Goal: Transaction & Acquisition: Purchase product/service

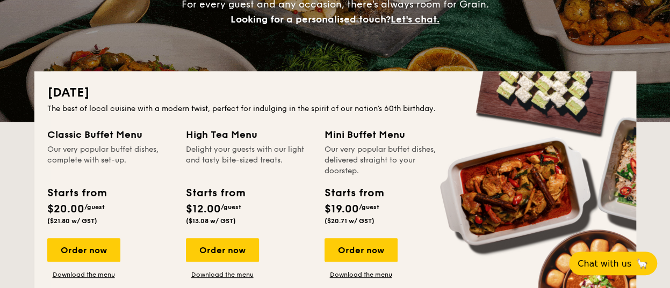
scroll to position [215, 0]
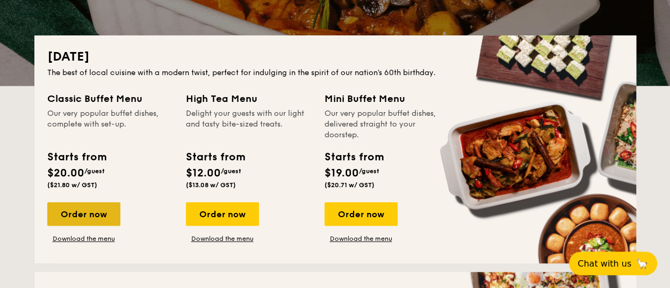
click at [76, 208] on div "Order now" at bounding box center [83, 214] width 73 height 24
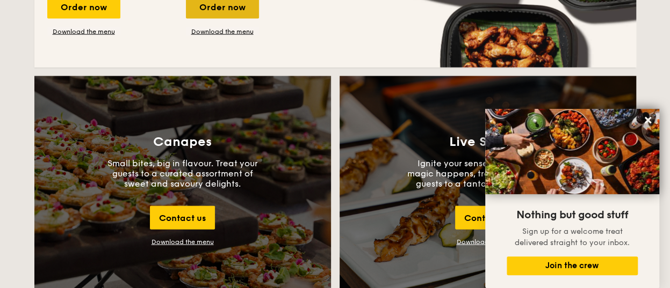
scroll to position [1020, 0]
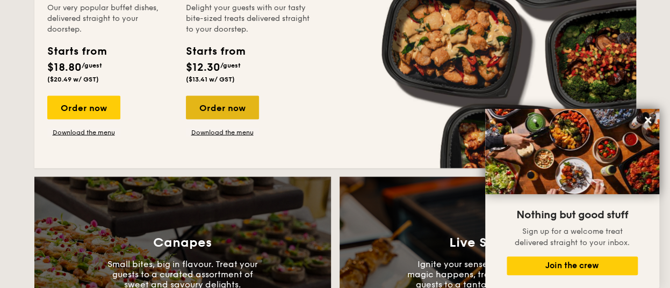
click at [233, 110] on div "Order now" at bounding box center [222, 108] width 73 height 24
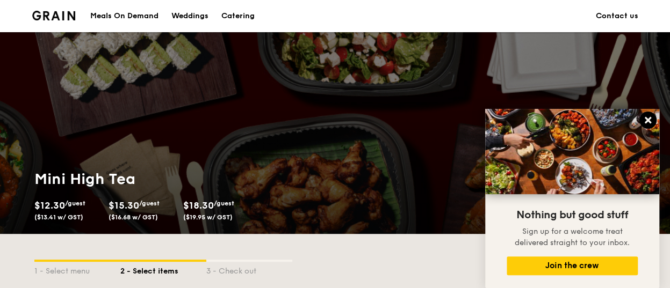
click at [647, 121] on icon at bounding box center [647, 120] width 6 height 6
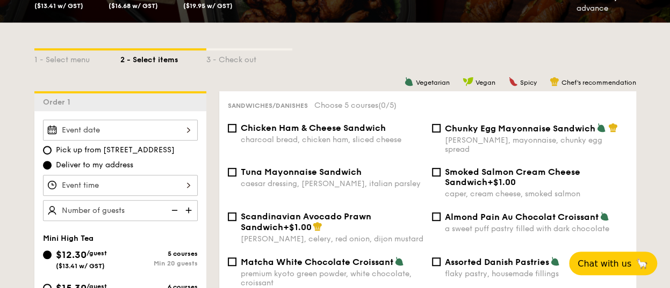
scroll to position [215, 0]
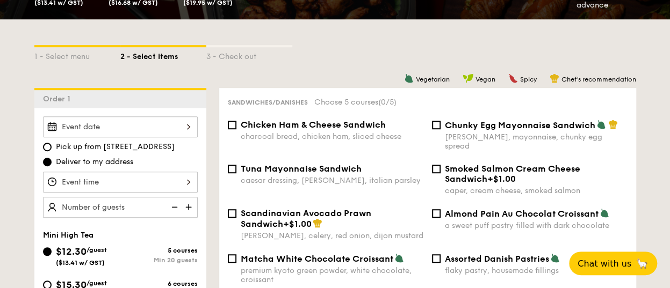
click at [193, 125] on div at bounding box center [120, 127] width 155 height 21
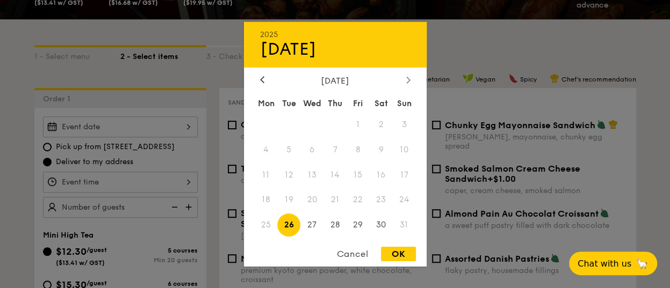
click at [406, 77] on icon at bounding box center [408, 79] width 4 height 7
click at [292, 224] on span "30" at bounding box center [288, 225] width 23 height 23
click at [394, 256] on div "OK" at bounding box center [398, 254] width 35 height 14
type input "[DATE]"
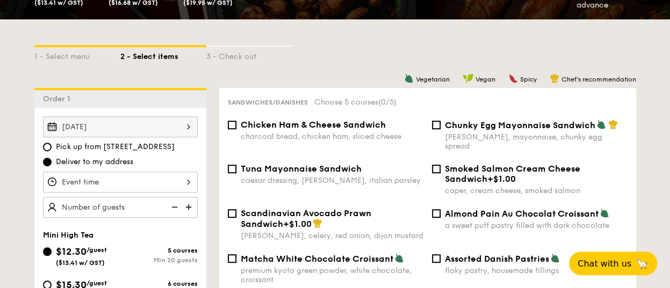
click at [241, 124] on span "Chicken Ham & Cheese Sandwich" at bounding box center [313, 125] width 145 height 10
click at [236, 124] on input "Chicken Ham & Cheese Sandwich charcoal bread, chicken ham, sliced cheese" at bounding box center [232, 125] width 9 height 9
click at [241, 124] on span "Chicken Ham & Cheese Sandwich" at bounding box center [313, 125] width 145 height 10
click at [236, 124] on input "Chicken Ham & Cheese Sandwich charcoal bread, chicken ham, sliced cheese" at bounding box center [232, 125] width 9 height 9
checkbox input "false"
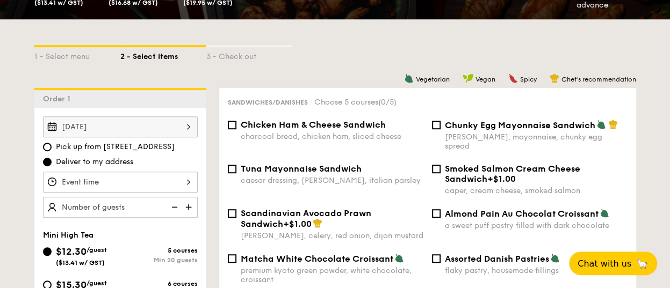
click at [242, 176] on div "caesar dressing, gherkin, italian parsley" at bounding box center [332, 180] width 183 height 9
click at [236, 169] on input "Tuna Mayonnaise Sandwich caesar dressing, gherkin, italian parsley" at bounding box center [232, 169] width 9 height 9
checkbox input "true"
click at [250, 126] on span "Chicken Ham & Cheese Sandwich" at bounding box center [313, 125] width 145 height 10
click at [236, 126] on input "Chicken Ham & Cheese Sandwich charcoal bread, chicken ham, sliced cheese" at bounding box center [232, 125] width 9 height 9
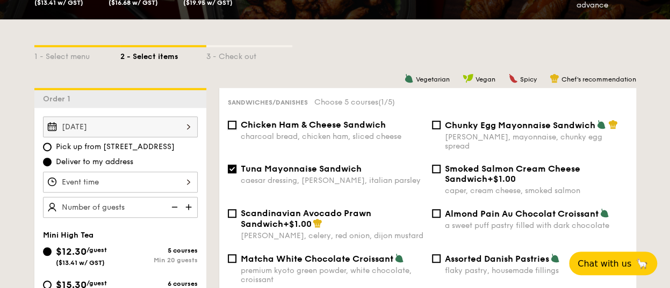
checkbox input "true"
click at [278, 254] on span "Matcha White Chocolate Croissant" at bounding box center [317, 259] width 153 height 10
click at [236, 255] on input "Matcha White Chocolate Croissant premium kyoto green powder, white chocolate, c…" at bounding box center [232, 259] width 9 height 9
checkbox input "true"
click at [158, 186] on div at bounding box center [120, 182] width 155 height 21
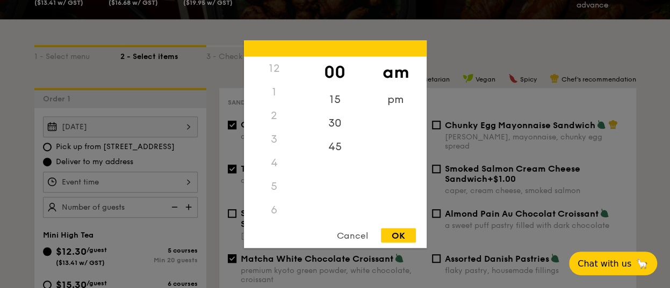
scroll to position [127, 0]
click at [272, 128] on div "8" at bounding box center [274, 134] width 61 height 31
click at [330, 119] on div "30" at bounding box center [334, 126] width 61 height 31
click at [338, 147] on div "45" at bounding box center [334, 150] width 61 height 31
click at [338, 120] on div "30" at bounding box center [334, 119] width 61 height 31
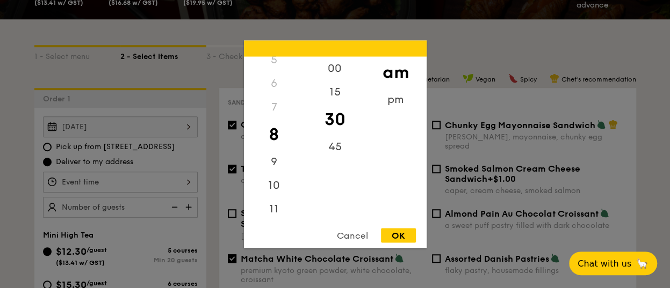
click at [396, 233] on div "OK" at bounding box center [398, 235] width 35 height 14
type input "8:30AM"
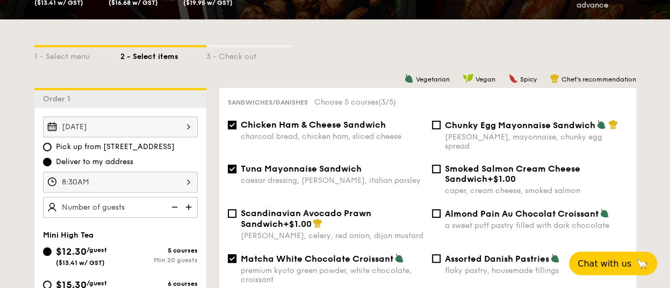
click at [187, 207] on img at bounding box center [189, 207] width 16 height 20
click at [174, 205] on img at bounding box center [173, 207] width 16 height 20
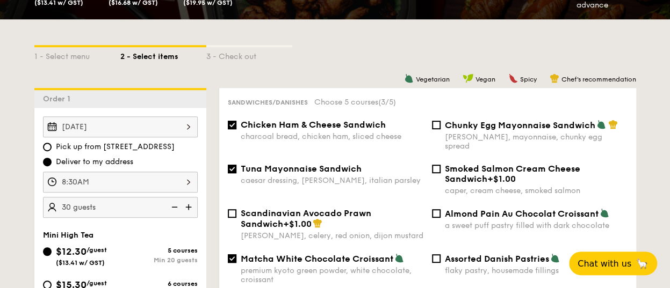
click at [174, 205] on img at bounding box center [173, 207] width 16 height 20
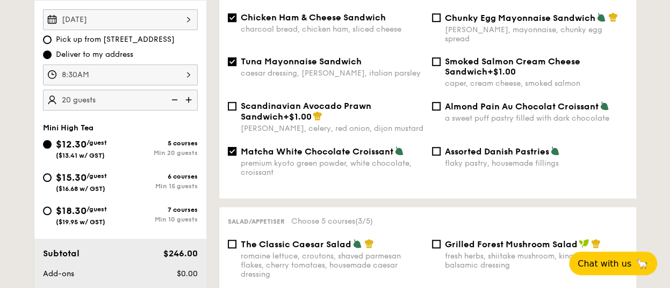
scroll to position [376, 0]
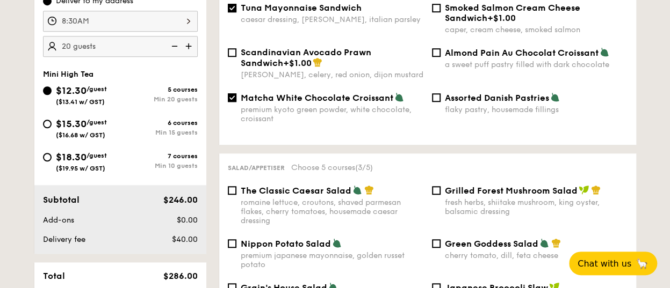
click at [190, 48] on img at bounding box center [189, 46] width 16 height 20
click at [176, 44] on img at bounding box center [173, 46] width 16 height 20
type input "20 guests"
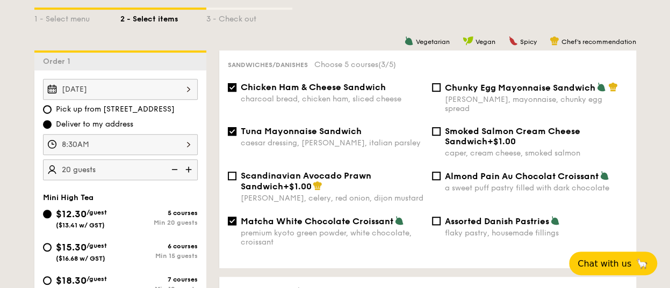
scroll to position [268, 0]
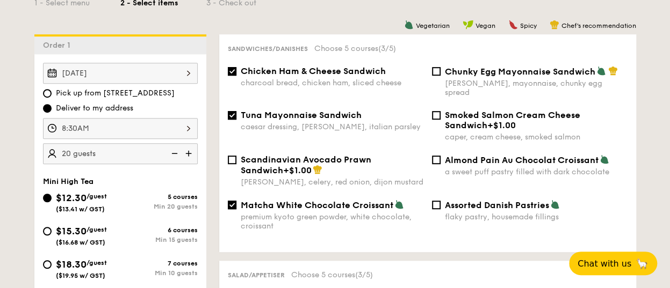
click at [453, 146] on div "Tuna Mayonnaise Sandwich caesar dressing, gherkin, italian parsley Smoked Salmo…" at bounding box center [427, 132] width 408 height 45
click at [449, 155] on span "Almond Pain Au Chocolat Croissant" at bounding box center [522, 160] width 154 height 10
click at [440, 156] on input "Almond Pain Au Chocolat Croissant a sweet puff pastry filled with dark chocolate" at bounding box center [436, 160] width 9 height 9
checkbox input "true"
click at [446, 202] on span "Assorted Danish Pastries" at bounding box center [497, 205] width 104 height 10
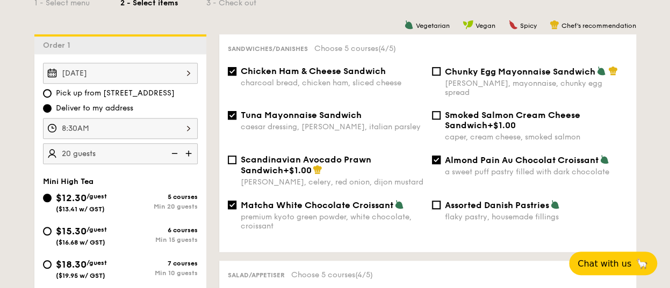
click at [440, 202] on input "Assorted Danish Pastries flaky pastry, housemade fillings" at bounding box center [436, 205] width 9 height 9
click at [446, 202] on span "Assorted Danish Pastries" at bounding box center [497, 205] width 104 height 10
click at [440, 202] on input "Assorted Danish Pastries flaky pastry, housemade fillings" at bounding box center [436, 205] width 9 height 9
checkbox input "false"
click at [449, 77] on span "Chunky Egg Mayonnaise Sandwich" at bounding box center [520, 72] width 150 height 10
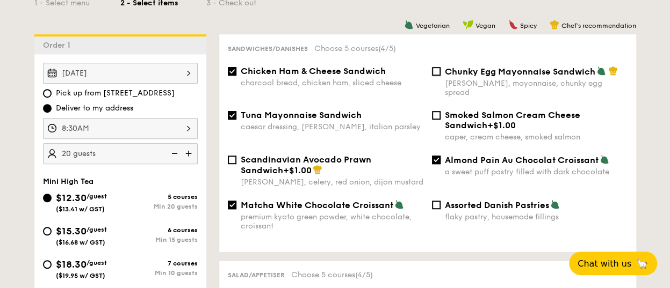
click at [440, 76] on input "Chunky Egg Mayonnaise Sandwich dijon mustard, mayonnaise, chunky egg spread" at bounding box center [436, 71] width 9 height 9
checkbox input "true"
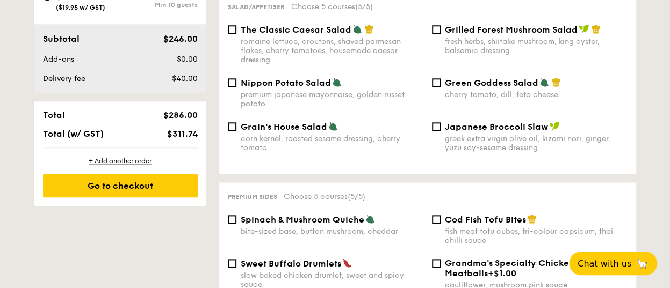
scroll to position [483, 0]
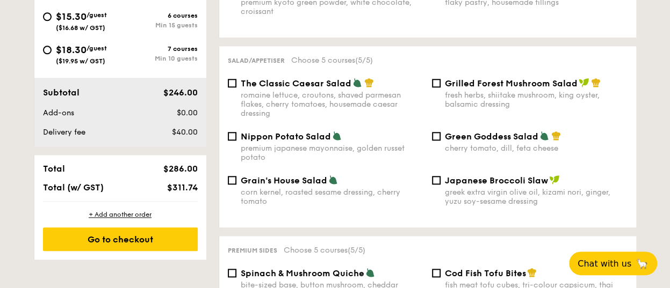
click at [277, 91] on div "romaine lettuce, croutons, shaved parmesan flakes, cherry tomatoes, housemade c…" at bounding box center [332, 104] width 183 height 27
click at [236, 88] on input "The Classic Caesar Salad romaine lettuce, croutons, shaved parmesan flakes, che…" at bounding box center [232, 83] width 9 height 9
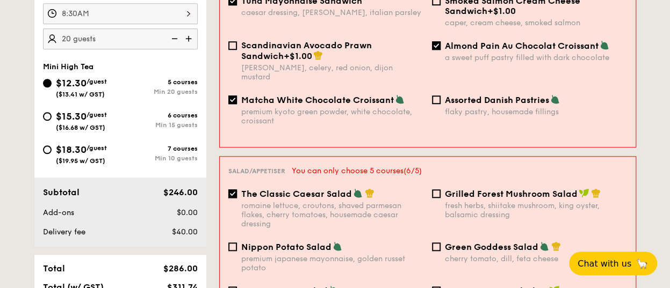
scroll to position [322, 0]
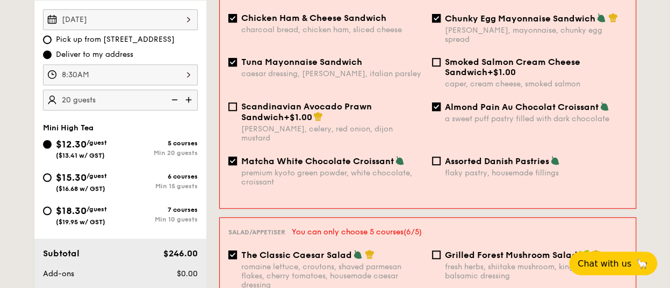
click at [237, 250] on div "The Classic Caesar Salad romaine lettuce, croutons, shaved parmesan flakes, che…" at bounding box center [326, 270] width 204 height 40
click at [253, 250] on span "The Classic Caesar Salad" at bounding box center [296, 255] width 111 height 10
click at [237, 251] on input "The Classic Caesar Salad romaine lettuce, croutons, shaved parmesan flakes, che…" at bounding box center [232, 255] width 9 height 9
checkbox input "false"
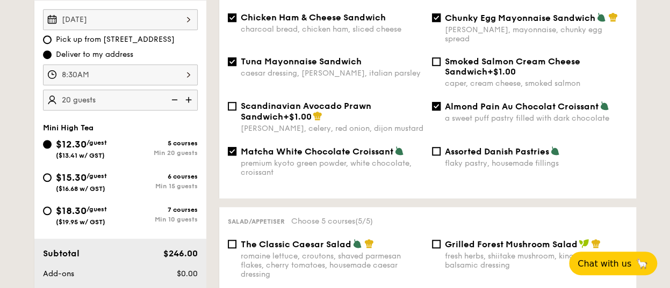
click at [464, 101] on span "Almond Pain Au Chocolat Croissant" at bounding box center [522, 106] width 154 height 10
click at [440, 102] on input "Almond Pain Au Chocolat Croissant a sweet puff pastry filled with dark chocolate" at bounding box center [436, 106] width 9 height 9
checkbox input "false"
drag, startPoint x: 445, startPoint y: 22, endPoint x: 425, endPoint y: 26, distance: 19.8
click at [445, 21] on span "Chunky Egg Mayonnaise Sandwich" at bounding box center [520, 18] width 150 height 10
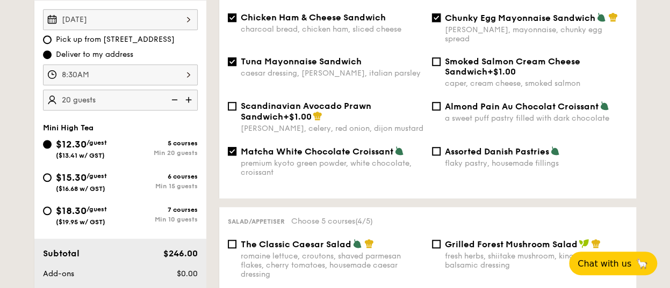
click at [440, 21] on input "Chunky Egg Mayonnaise Sandwich dijon mustard, mayonnaise, chunky egg spread" at bounding box center [436, 17] width 9 height 9
checkbox input "false"
click at [333, 15] on span "Chicken Ham & Cheese Sandwich" at bounding box center [313, 17] width 145 height 10
click at [236, 15] on input "Chicken Ham & Cheese Sandwich charcoal bread, chicken ham, sliced cheese" at bounding box center [232, 17] width 9 height 9
checkbox input "false"
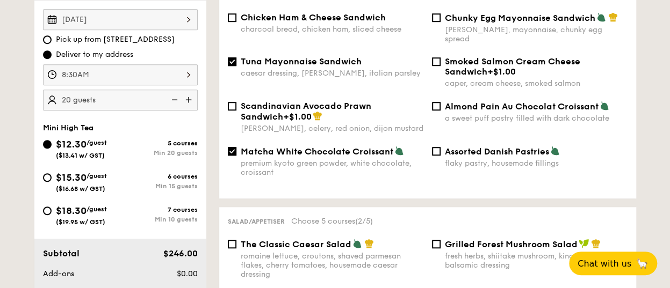
click at [304, 56] on span "Tuna Mayonnaise Sandwich" at bounding box center [301, 61] width 121 height 10
click at [236, 57] on input "Tuna Mayonnaise Sandwich caesar dressing, gherkin, italian parsley" at bounding box center [232, 61] width 9 height 9
checkbox input "false"
drag, startPoint x: 237, startPoint y: 153, endPoint x: 243, endPoint y: 148, distance: 7.2
click at [237, 151] on div "Matcha White Chocolate Croissant premium kyoto green powder, white chocolate, c…" at bounding box center [325, 161] width 204 height 31
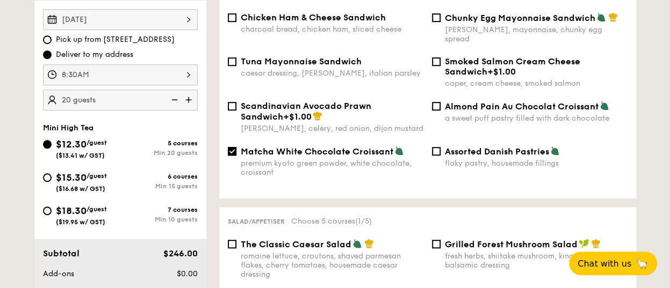
click at [267, 147] on span "Matcha White Chocolate Croissant" at bounding box center [317, 152] width 153 height 10
click at [236, 147] on input "Matcha White Chocolate Croissant premium kyoto green powder, white chocolate, c…" at bounding box center [232, 151] width 9 height 9
checkbox input "false"
click at [258, 56] on span "Tuna Mayonnaise Sandwich" at bounding box center [301, 61] width 121 height 10
click at [236, 57] on input "Tuna Mayonnaise Sandwich caesar dressing, gherkin, italian parsley" at bounding box center [232, 61] width 9 height 9
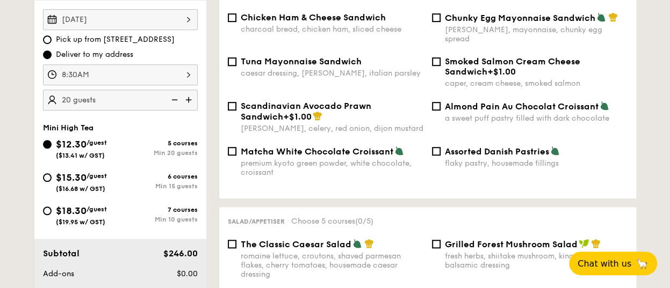
checkbox input "true"
click at [513, 101] on span "Almond Pain Au Chocolat Croissant" at bounding box center [522, 106] width 154 height 10
click at [440, 102] on input "Almond Pain Au Chocolat Croissant a sweet puff pastry filled with dark chocolate" at bounding box center [436, 106] width 9 height 9
checkbox input "true"
click at [283, 147] on span "Matcha White Chocolate Croissant" at bounding box center [317, 152] width 153 height 10
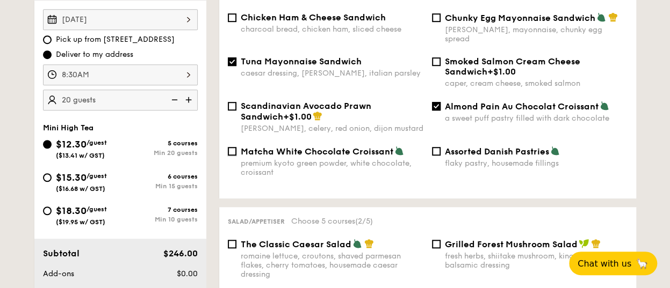
click at [236, 147] on input "Matcha White Chocolate Croissant premium kyoto green powder, white chocolate, c…" at bounding box center [232, 151] width 9 height 9
checkbox input "true"
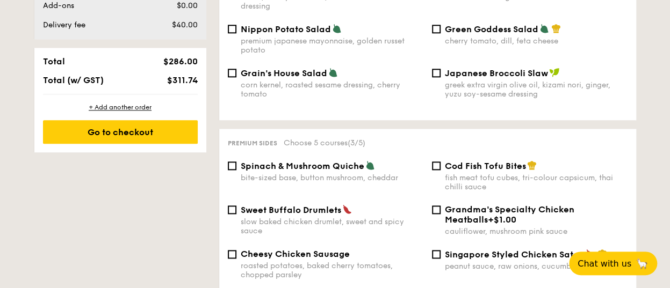
scroll to position [644, 0]
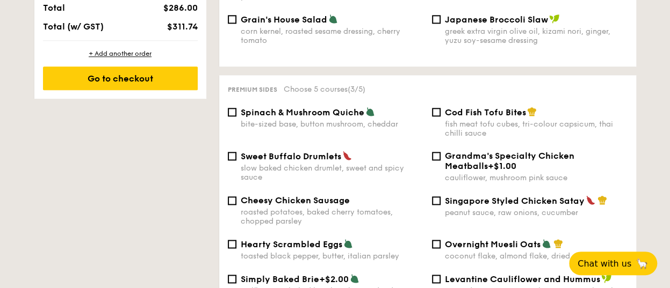
click at [293, 108] on span "Spinach & Mushroom Quiche" at bounding box center [303, 112] width 124 height 10
click at [236, 108] on input "Spinach & Mushroom Quiche bite-sized base, button mushroom, cheddar" at bounding box center [232, 112] width 9 height 9
checkbox input "true"
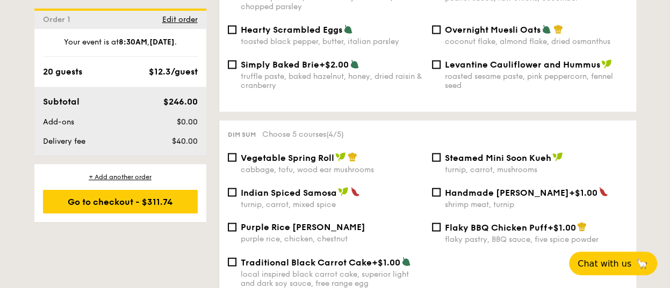
scroll to position [913, 0]
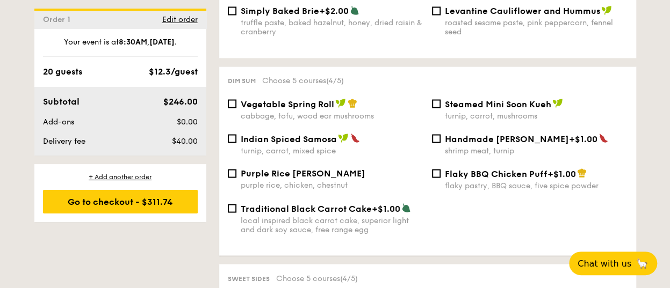
click at [292, 103] on span "Vegetable Spring Roll" at bounding box center [287, 104] width 93 height 10
click at [236, 103] on input "Vegetable Spring Roll cabbage, tofu, wood ear mushrooms" at bounding box center [232, 103] width 9 height 9
checkbox input "true"
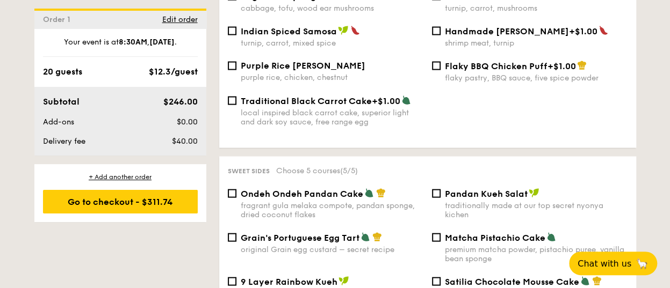
click at [311, 67] on span "Purple Rice Loh Mai Kai" at bounding box center [303, 66] width 125 height 10
click at [236, 67] on input "Purple Rice Loh Mai Kai purple rice, chicken, chestnut" at bounding box center [232, 66] width 9 height 9
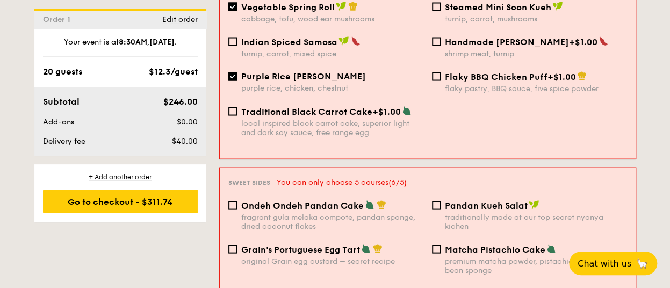
click at [314, 71] on span "Purple Rice Loh Mai Kai" at bounding box center [303, 76] width 125 height 10
click at [237, 72] on input "Purple Rice Loh Mai Kai purple rice, chicken, chestnut" at bounding box center [232, 76] width 9 height 9
checkbox input "false"
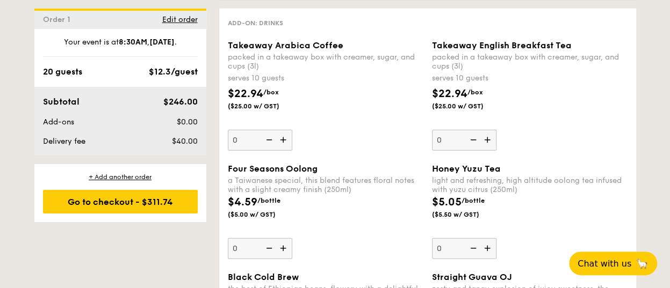
scroll to position [1396, 0]
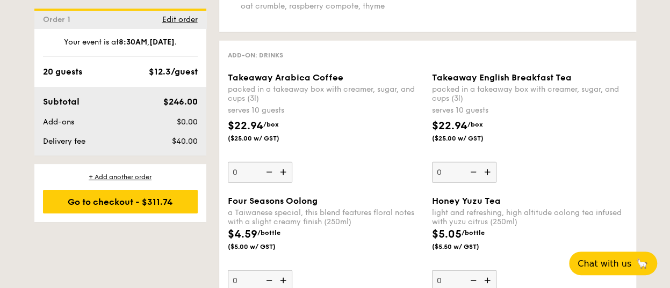
click at [286, 175] on img at bounding box center [284, 172] width 16 height 20
click at [286, 175] on input "0" at bounding box center [260, 172] width 64 height 21
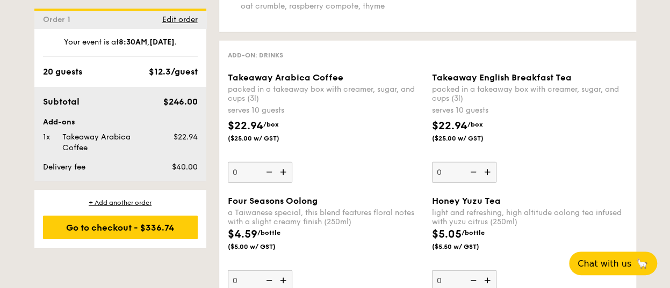
type input "1"
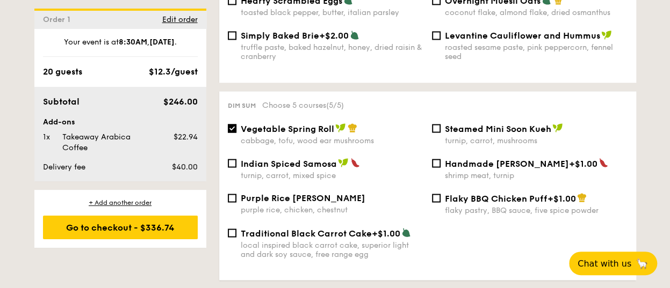
scroll to position [1425, 0]
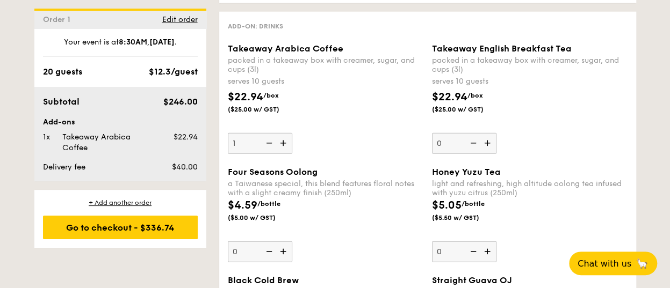
click at [151, 171] on div "$40.00" at bounding box center [169, 167] width 66 height 11
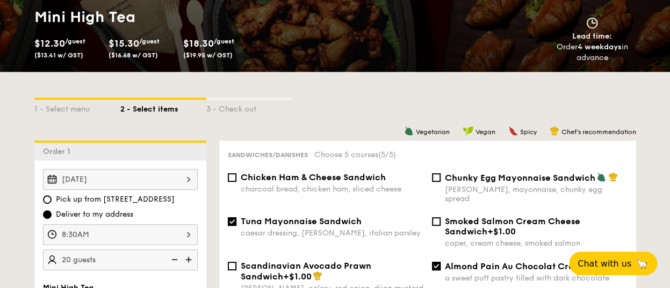
scroll to position [0, 0]
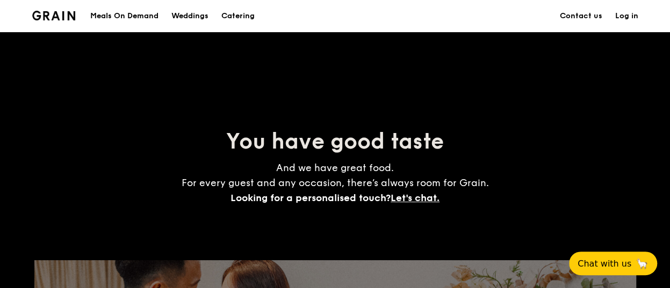
scroll to position [2194, 0]
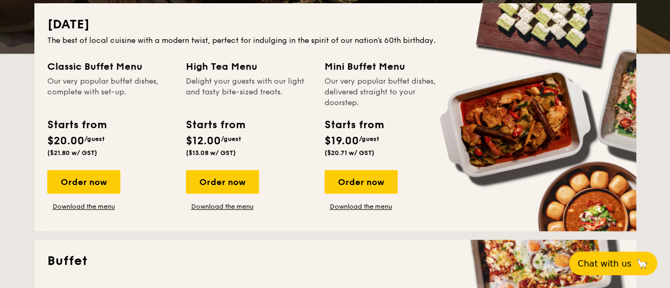
scroll to position [215, 0]
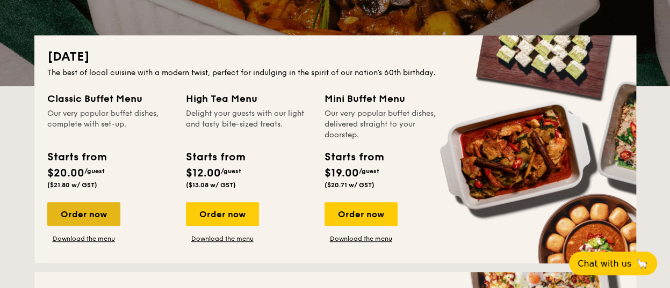
click at [93, 212] on div "Order now" at bounding box center [83, 214] width 73 height 24
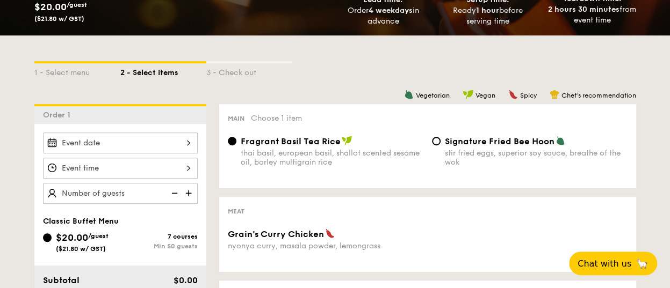
scroll to position [215, 0]
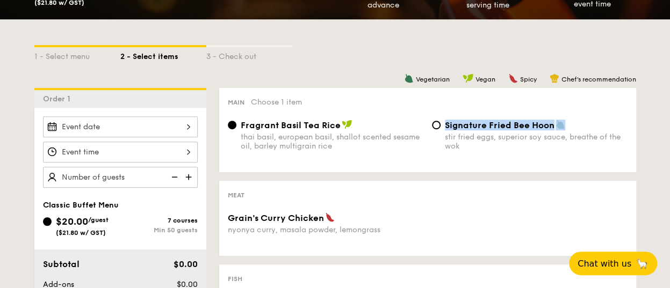
click at [444, 134] on div "Signature Fried Bee Hoon stir fried eggs, superior soy sauce, breathe of the wok" at bounding box center [529, 135] width 204 height 31
drag, startPoint x: 444, startPoint y: 134, endPoint x: 413, endPoint y: 168, distance: 46.0
click at [436, 124] on input "Signature Fried Bee Hoon stir fried eggs, superior soy sauce, breathe of the wok" at bounding box center [436, 125] width 9 height 9
radio input "true"
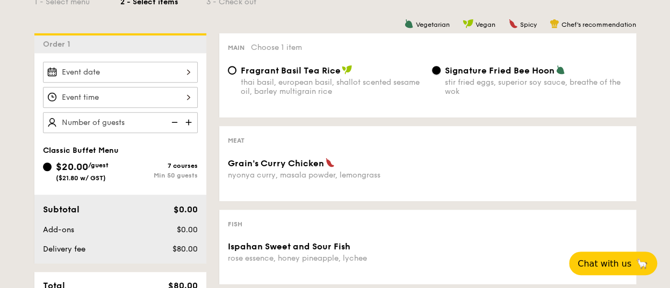
scroll to position [376, 0]
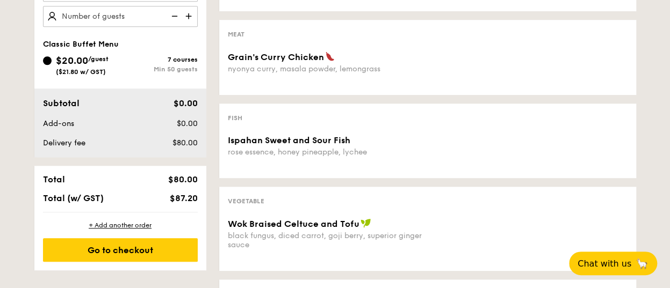
click at [380, 70] on div "nyonya curry, masala powder, lemongrass" at bounding box center [325, 68] width 195 height 9
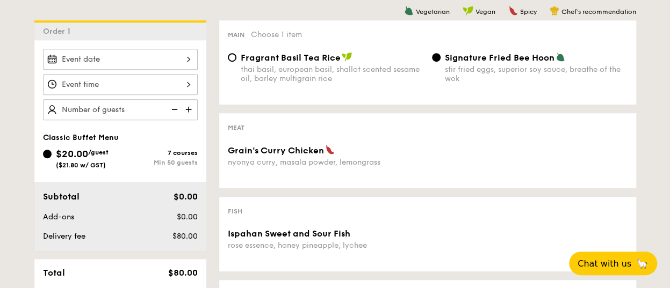
scroll to position [215, 0]
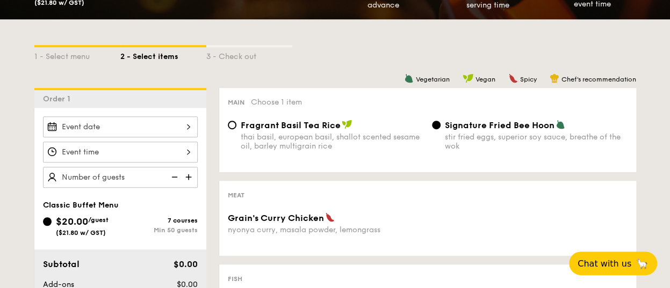
click at [189, 176] on img at bounding box center [189, 177] width 16 height 20
click at [177, 176] on img at bounding box center [173, 177] width 16 height 20
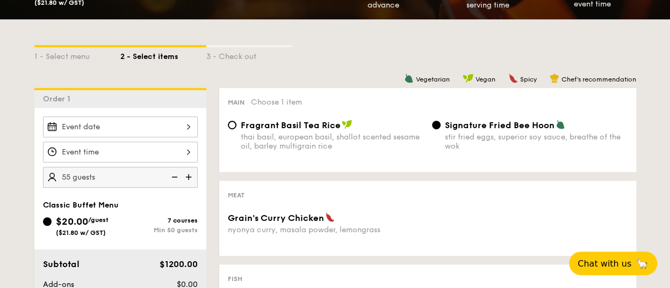
type input "50 guests"
click at [177, 176] on img at bounding box center [173, 177] width 16 height 20
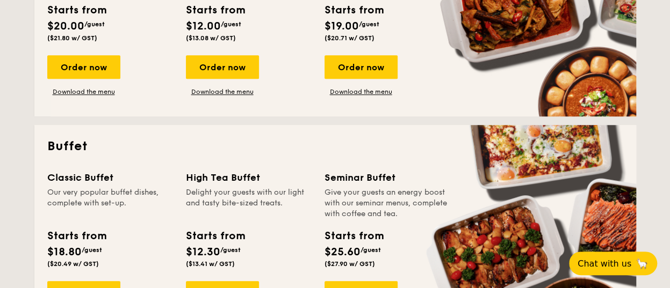
scroll to position [430, 0]
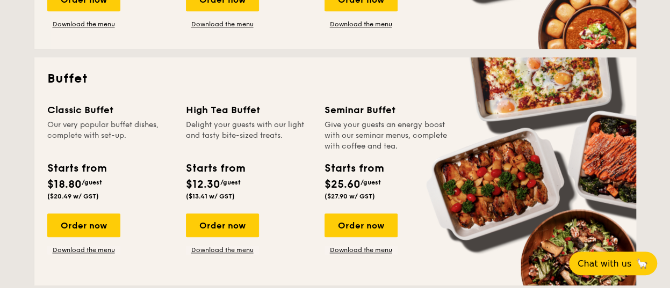
drag, startPoint x: 100, startPoint y: 217, endPoint x: 323, endPoint y: 197, distance: 223.7
click at [320, 197] on div "Classic Buffet Our very popular buffet dishes, complete with set-up. Starts fro…" at bounding box center [335, 188] width 576 height 170
drag, startPoint x: 323, startPoint y: 197, endPoint x: 337, endPoint y: 224, distance: 30.3
click at [337, 224] on div "Order now" at bounding box center [360, 226] width 73 height 24
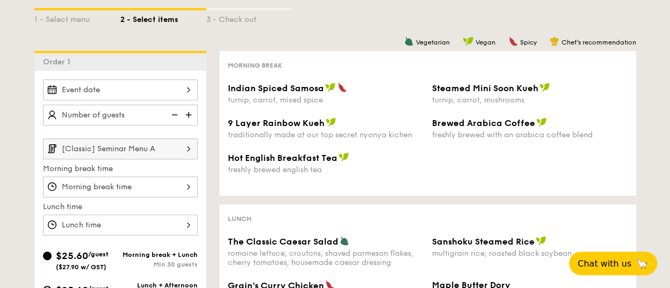
scroll to position [215, 0]
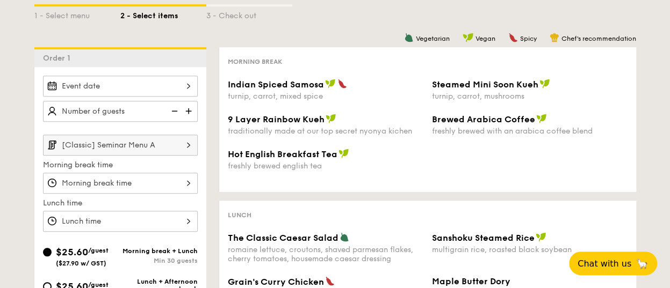
click at [171, 142] on input "[Classic] Seminar Menu A" at bounding box center [120, 145] width 155 height 21
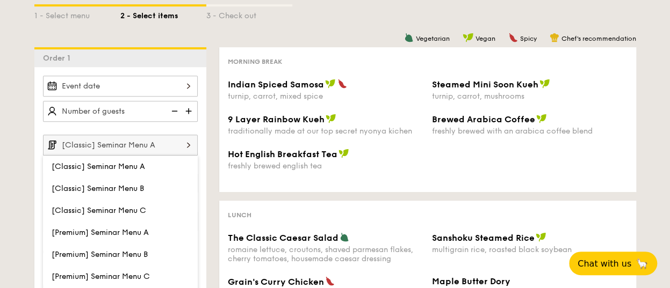
click at [181, 144] on img at bounding box center [188, 145] width 18 height 20
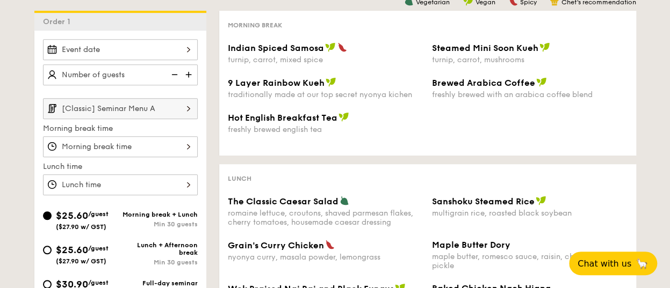
scroll to position [268, 0]
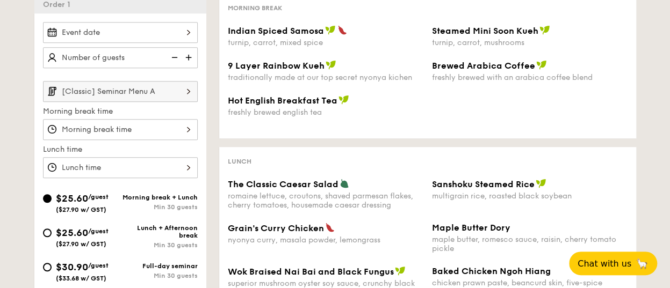
click at [185, 97] on img at bounding box center [188, 91] width 18 height 20
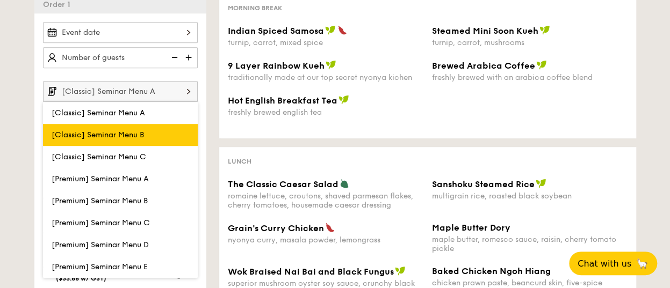
click at [151, 130] on label "[Classic] Seminar Menu B" at bounding box center [120, 135] width 155 height 22
click at [0, 0] on input "[Classic] Seminar Menu B" at bounding box center [0, 0] width 0 height 0
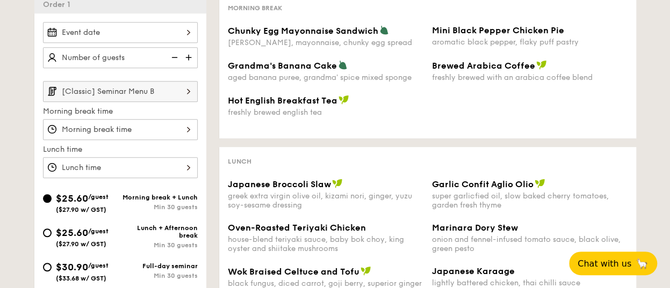
click at [184, 95] on img at bounding box center [188, 91] width 18 height 20
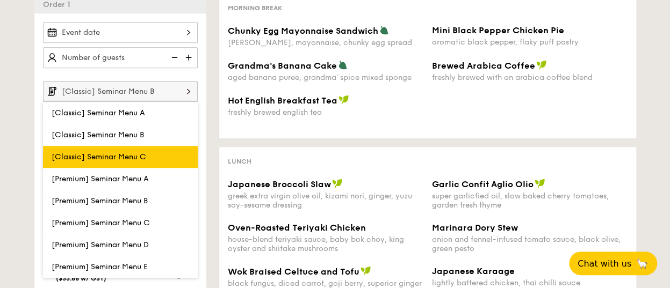
click at [151, 150] on label "[Classic] Seminar Menu C" at bounding box center [120, 157] width 155 height 22
click at [0, 0] on input "[Classic] Seminar Menu C" at bounding box center [0, 0] width 0 height 0
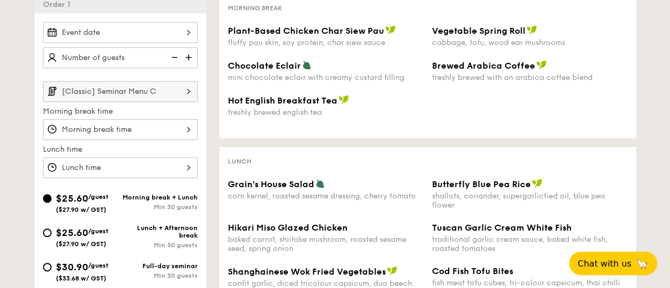
click at [190, 84] on img at bounding box center [188, 91] width 18 height 20
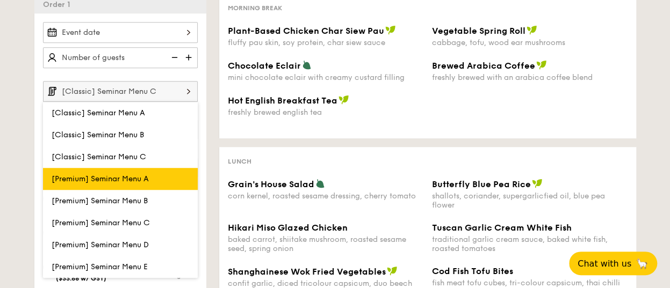
click at [137, 177] on span "[Premium] Seminar Menu A" at bounding box center [100, 179] width 97 height 9
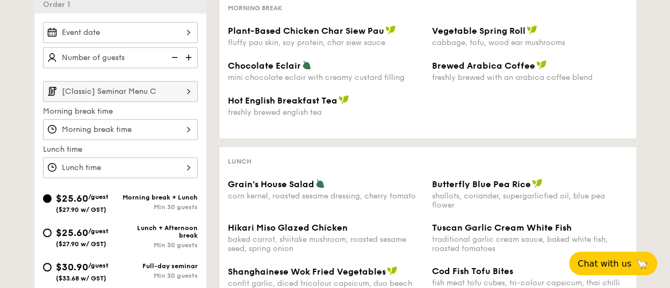
click at [169, 90] on input "[Classic] Seminar Menu C" at bounding box center [120, 91] width 155 height 21
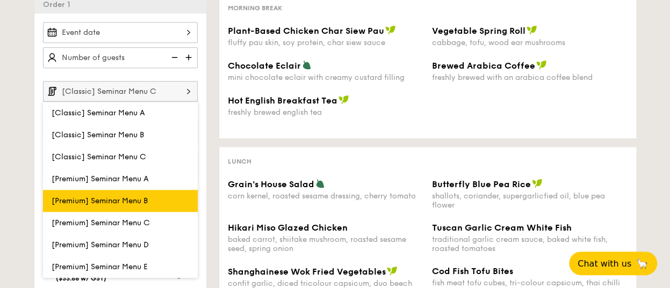
click at [140, 204] on label "[Premium] Seminar Menu B" at bounding box center [120, 201] width 155 height 22
click at [0, 0] on input "[Premium] Seminar Menu B" at bounding box center [0, 0] width 0 height 0
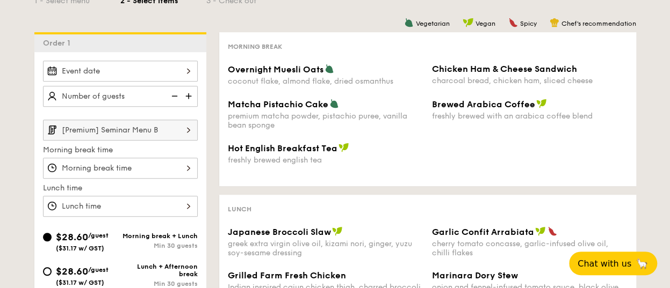
scroll to position [215, 0]
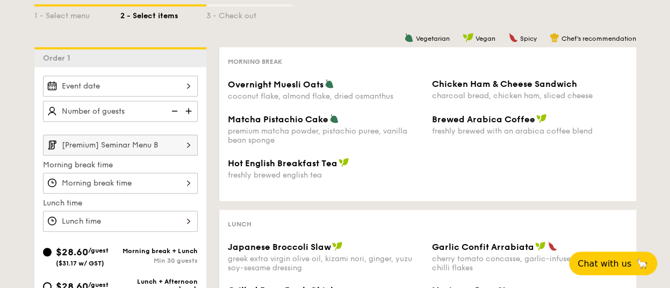
click at [168, 143] on input "[Premium] Seminar Menu B" at bounding box center [120, 145] width 155 height 21
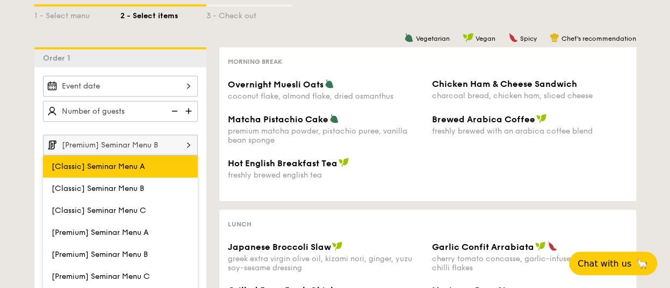
click at [152, 166] on label "[Classic] Seminar Menu A" at bounding box center [120, 167] width 155 height 22
click at [0, 0] on input "[Classic] Seminar Menu A" at bounding box center [0, 0] width 0 height 0
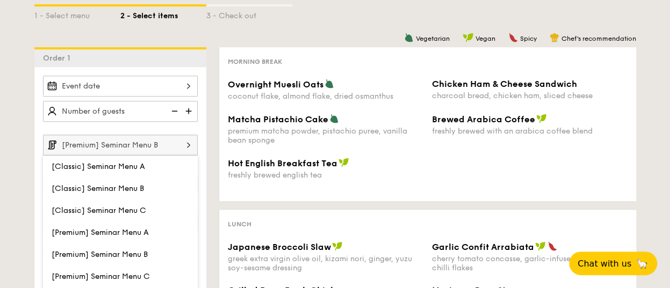
type input "[Classic] Seminar Menu A"
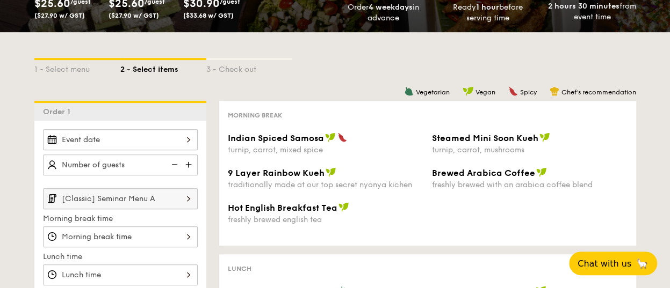
scroll to position [107, 0]
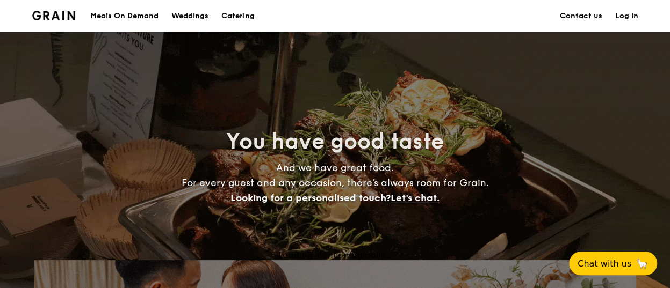
click at [57, 17] on img at bounding box center [53, 16] width 43 height 10
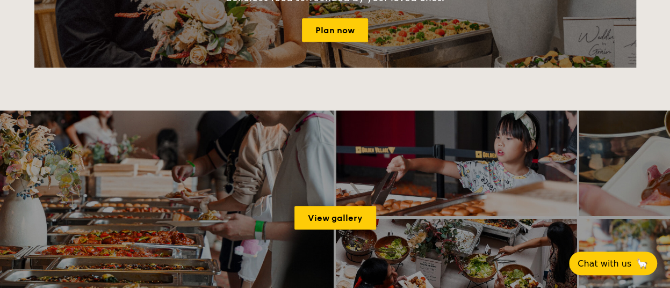
scroll to position [430, 0]
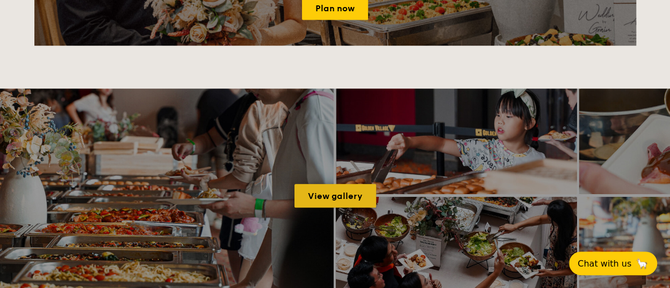
click at [342, 199] on link "View gallery" at bounding box center [335, 196] width 82 height 24
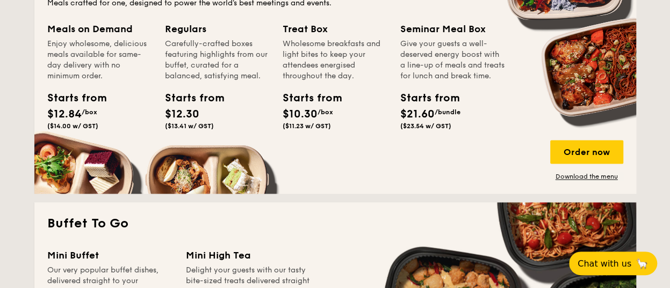
scroll to position [859, 0]
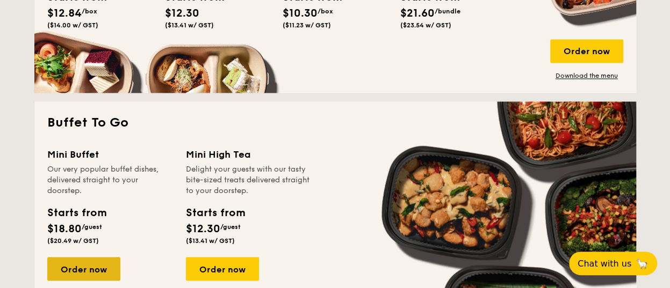
click at [69, 262] on div "Order now" at bounding box center [83, 269] width 73 height 24
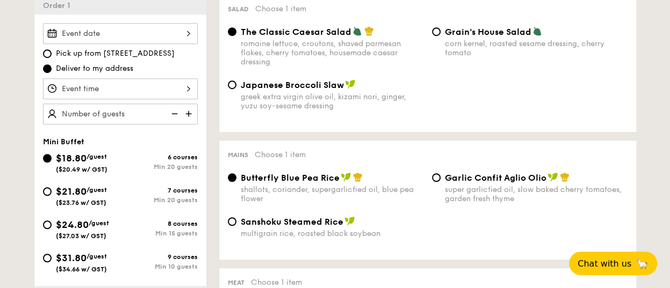
scroll to position [322, 0]
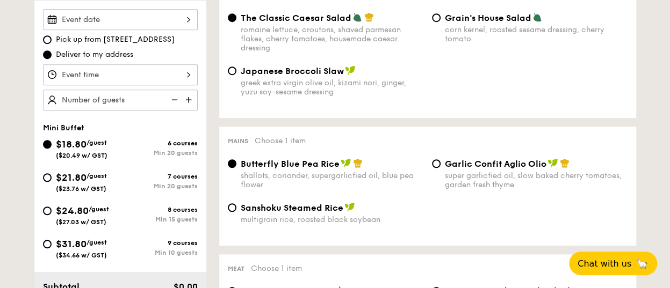
click at [187, 98] on img at bounding box center [189, 100] width 16 height 20
type input "25 guests"
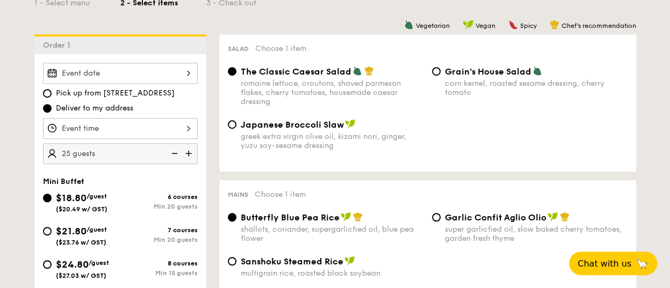
click at [328, 127] on span "Japanese Broccoli Slaw" at bounding box center [292, 125] width 103 height 10
click at [236, 127] on input "Japanese Broccoli Slaw greek extra virgin olive oil, kizami nori, ginger, yuzu …" at bounding box center [232, 124] width 9 height 9
radio input "true"
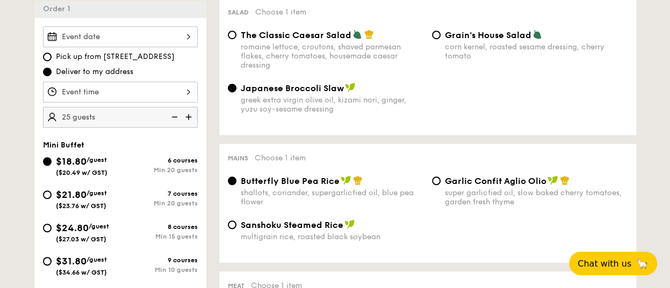
scroll to position [322, 0]
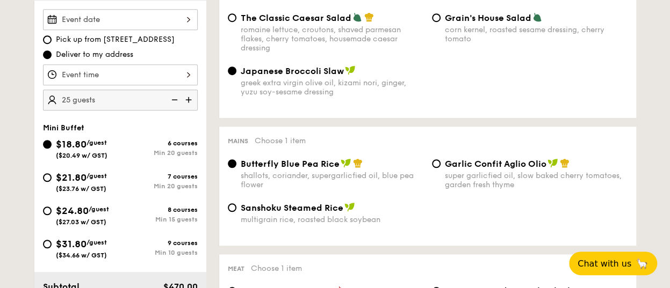
click at [447, 23] on span "Grain's House Salad" at bounding box center [488, 18] width 86 height 10
click at [440, 22] on input "Grain's House Salad corn kernel, roasted sesame dressing, cherry tomato" at bounding box center [436, 17] width 9 height 9
radio input "true"
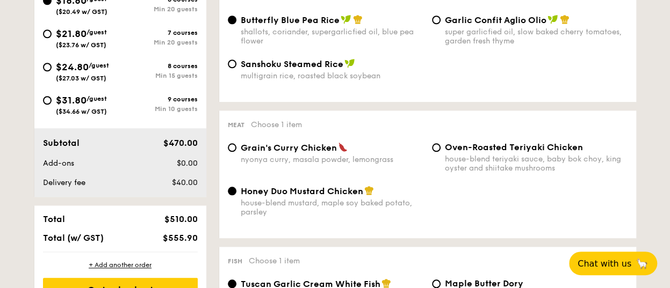
scroll to position [483, 0]
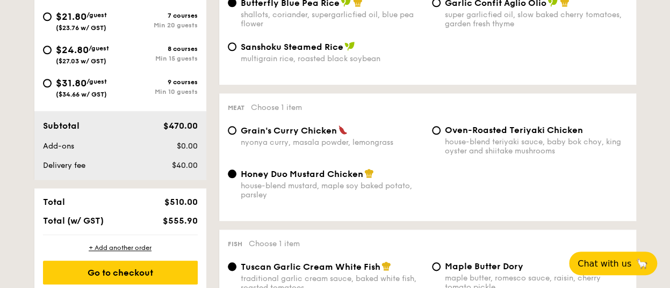
click at [301, 135] on span "Grain's Curry Chicken" at bounding box center [289, 131] width 96 height 10
click at [236, 135] on input "Grain's Curry Chicken nyonya curry, masala powder, lemongrass" at bounding box center [232, 130] width 9 height 9
radio input "true"
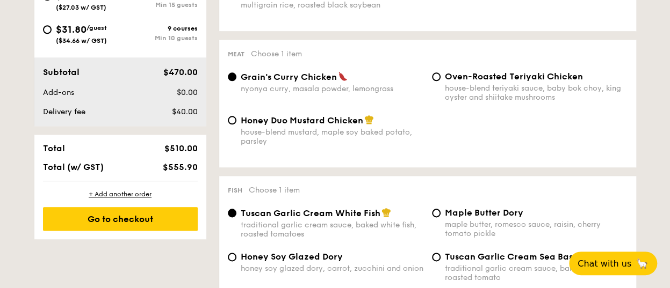
click at [301, 124] on span "Honey Duo Mustard Chicken" at bounding box center [302, 120] width 122 height 10
click at [236, 124] on input "Honey Duo Mustard Chicken house-blend mustard, maple soy baked potato, parsley" at bounding box center [232, 120] width 9 height 9
radio input "true"
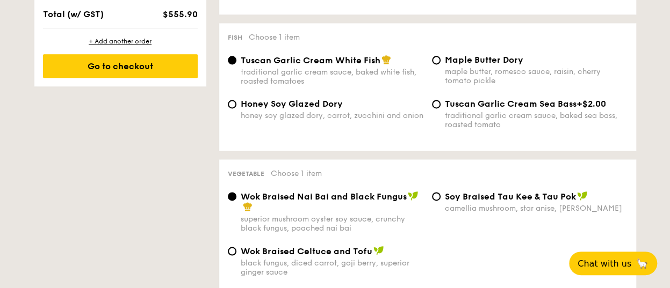
scroll to position [752, 0]
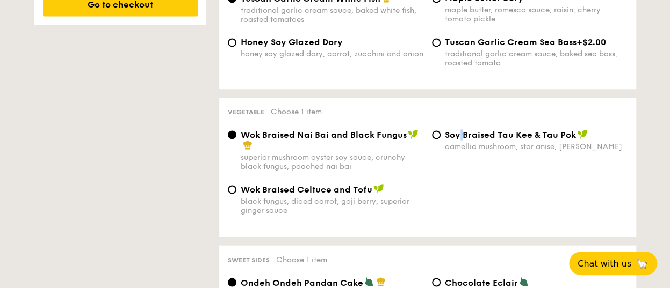
click at [456, 140] on span "⁠Soy Braised Tau Kee & Tau Pok" at bounding box center [510, 135] width 131 height 10
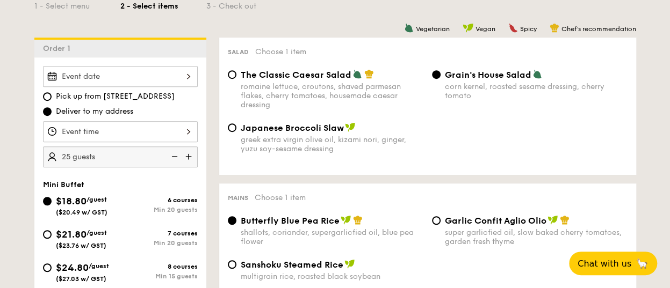
scroll to position [322, 0]
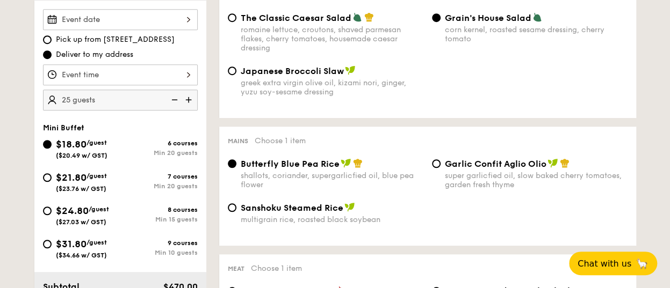
click at [67, 177] on span "$21.80" at bounding box center [71, 178] width 31 height 12
click at [52, 177] on input "$21.80 /guest ($23.76 w/ GST) 7 courses Min 20 guests" at bounding box center [47, 177] width 9 height 9
radio input "true"
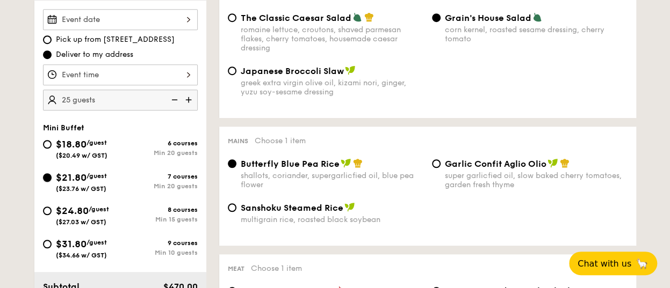
radio input "false"
radio input "true"
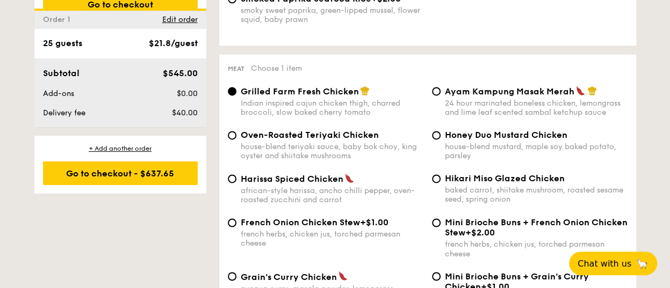
scroll to position [967, 0]
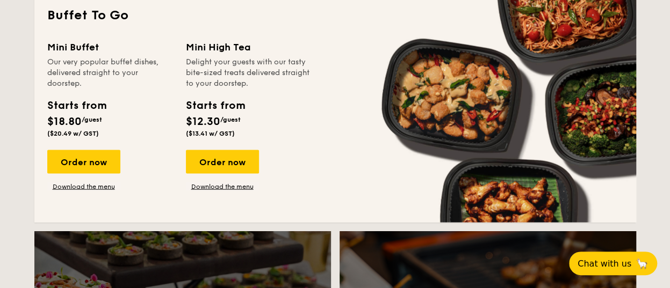
scroll to position [2033, 0]
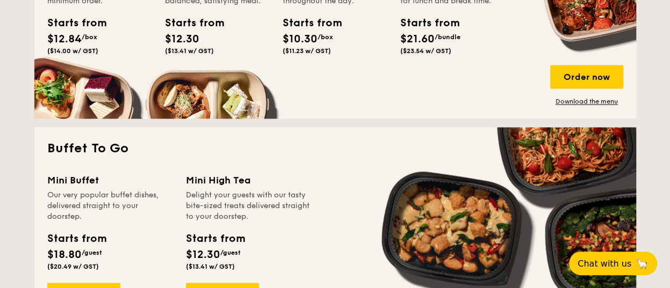
scroll to position [913, 0]
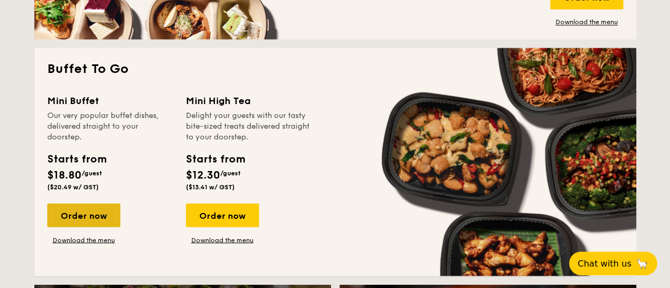
click at [100, 213] on div "Order now" at bounding box center [83, 216] width 73 height 24
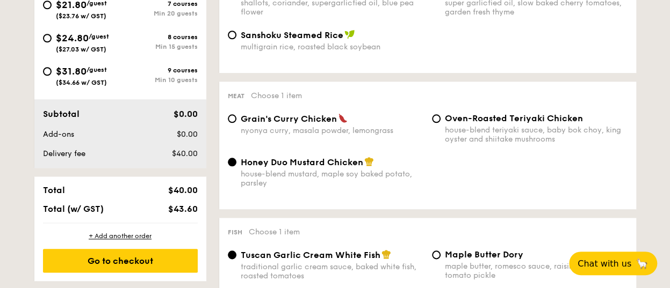
scroll to position [430, 0]
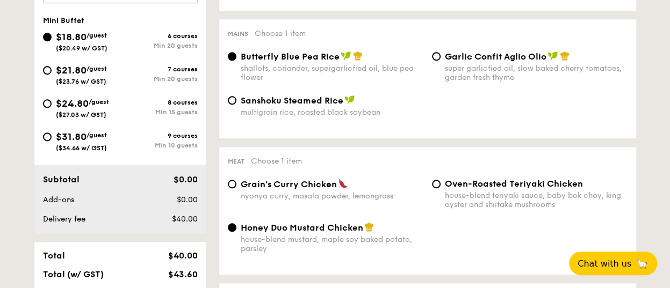
click at [107, 78] on div "$21.80 /guest ($23.76 w/ GST)" at bounding box center [81, 74] width 51 height 23
click at [52, 75] on input "$21.80 /guest ($23.76 w/ GST) 7 courses Min 20 guests" at bounding box center [47, 70] width 9 height 9
radio input "true"
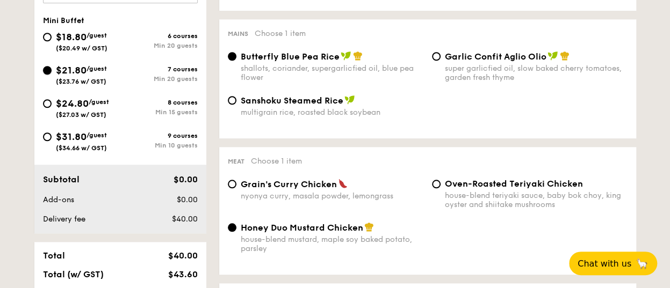
radio input "false"
radio input "true"
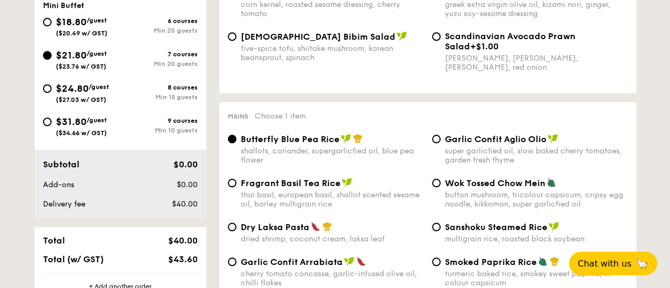
scroll to position [376, 0]
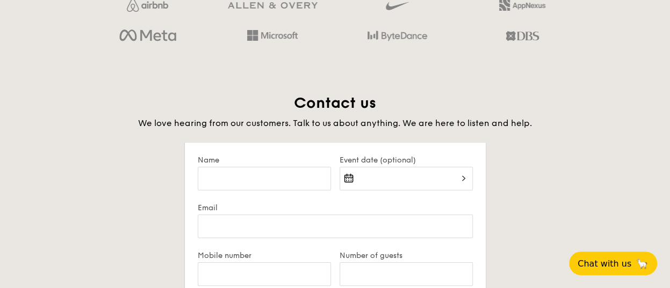
scroll to position [1926, 0]
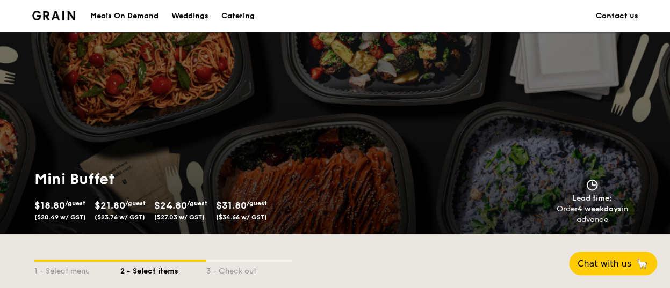
click at [44, 16] on img at bounding box center [53, 16] width 43 height 10
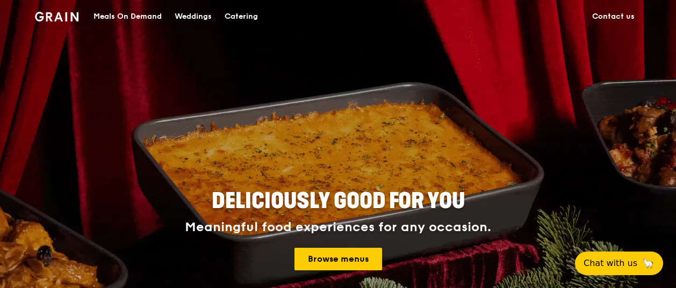
click at [247, 13] on div "Catering" at bounding box center [240, 17] width 33 height 32
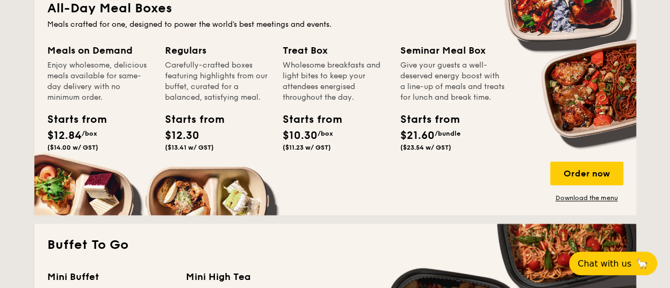
scroll to position [698, 0]
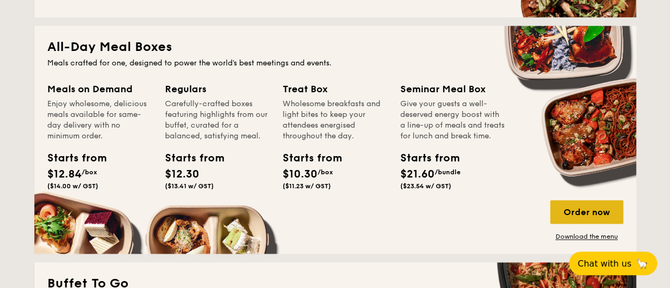
click at [571, 216] on div "Order now" at bounding box center [586, 212] width 73 height 24
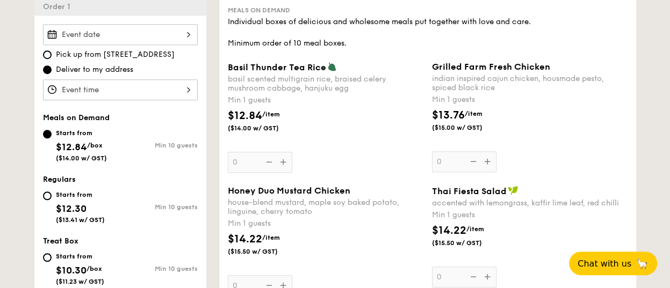
scroll to position [322, 0]
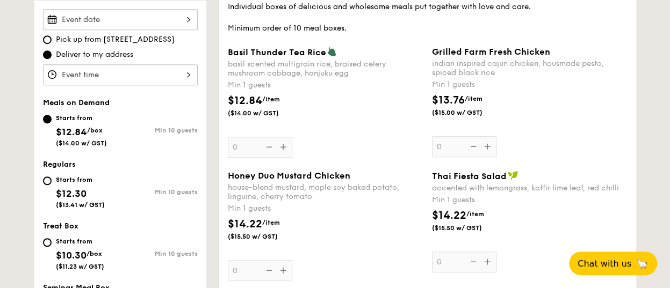
click at [56, 176] on div "Starts from" at bounding box center [80, 180] width 49 height 9
click at [52, 177] on input "Starts from $12.30 ($13.41 w/ GST) Min 10 guests" at bounding box center [47, 181] width 9 height 9
radio input "true"
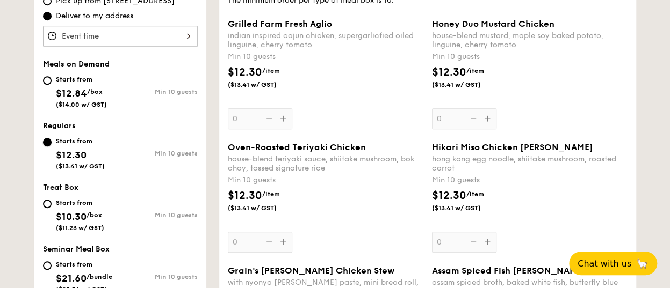
scroll to position [376, 0]
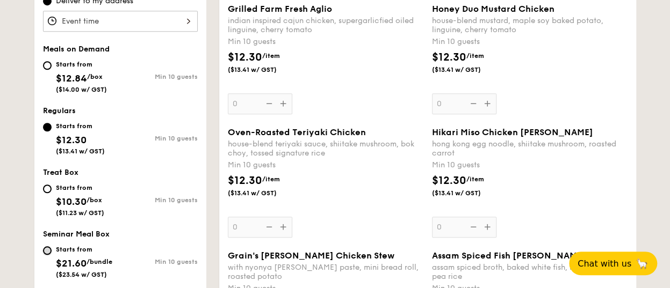
click at [47, 252] on input "Starts from $21.60 /bundle ($23.54 w/ GST) Min 10 guests" at bounding box center [47, 250] width 9 height 9
radio input "true"
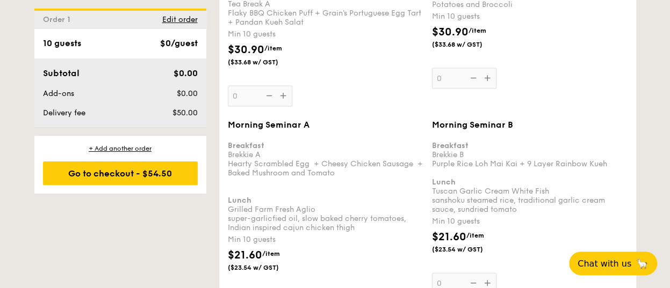
scroll to position [1128, 0]
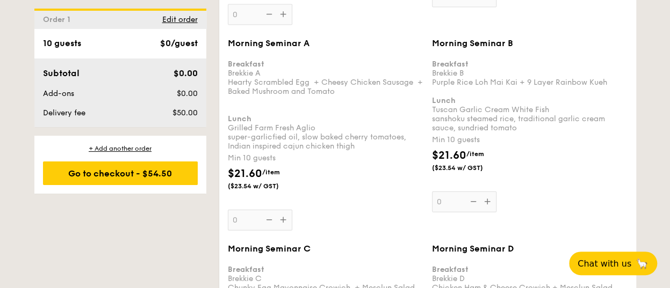
click at [488, 191] on div "Morning Seminar B Breakfast Brekkie B Purple Rice Loh Mai Kai + 9 Layer Rainbow…" at bounding box center [529, 125] width 195 height 175
click at [488, 192] on input "0" at bounding box center [464, 202] width 64 height 21
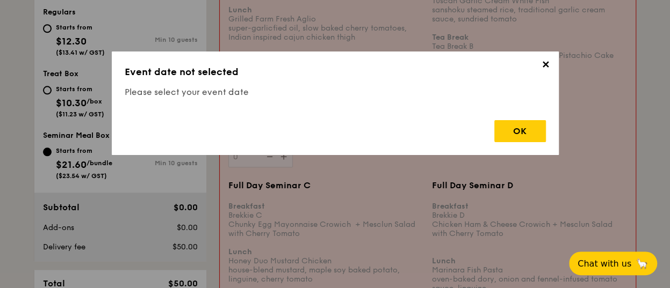
scroll to position [287, 0]
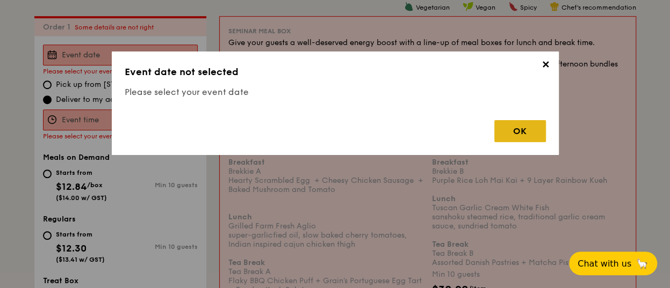
click at [517, 125] on div "OK" at bounding box center [520, 131] width 52 height 22
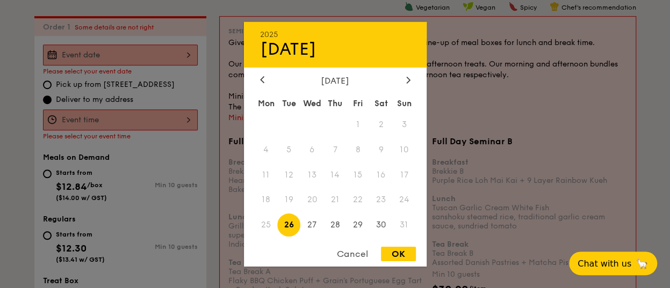
click at [126, 57] on div "2025 Aug [DATE] Tue Wed Thu Fri Sat Sun 1 2 3 4 5 6 7 8 9 10 11 12 13 14 15 16 …" at bounding box center [120, 55] width 155 height 21
click at [404, 76] on div at bounding box center [408, 80] width 10 height 10
click at [286, 222] on span "30" at bounding box center [288, 225] width 23 height 23
click at [392, 253] on div "OK" at bounding box center [398, 254] width 35 height 14
type input "[DATE]"
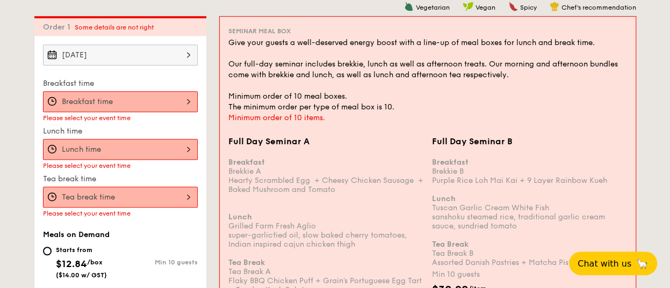
click at [140, 100] on div at bounding box center [120, 101] width 155 height 21
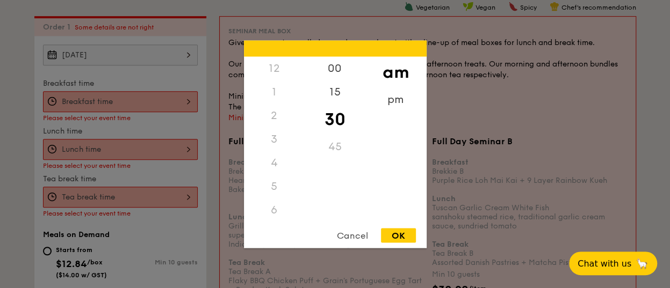
scroll to position [118, 0]
click at [271, 117] on div "7" at bounding box center [274, 116] width 61 height 24
click at [271, 138] on div "8" at bounding box center [274, 142] width 61 height 31
click at [398, 226] on div "12 1 2 3 4 5 6 7 8 9 10 11 00 15 30 45 am pm Cancel OK" at bounding box center [335, 144] width 183 height 208
click at [397, 229] on div "OK" at bounding box center [398, 235] width 35 height 14
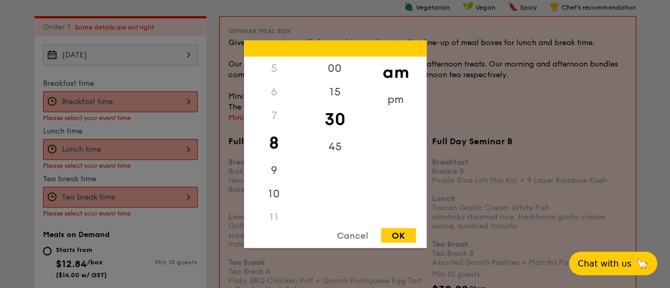
type input "8:30AM"
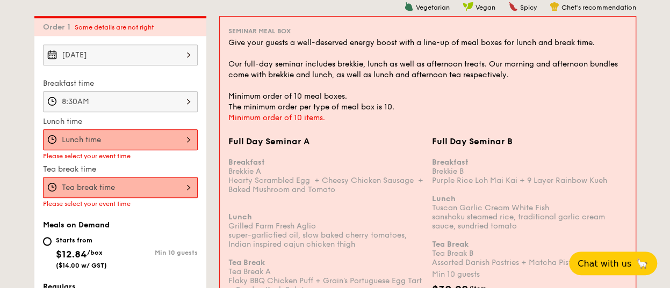
click at [114, 140] on div at bounding box center [120, 139] width 155 height 21
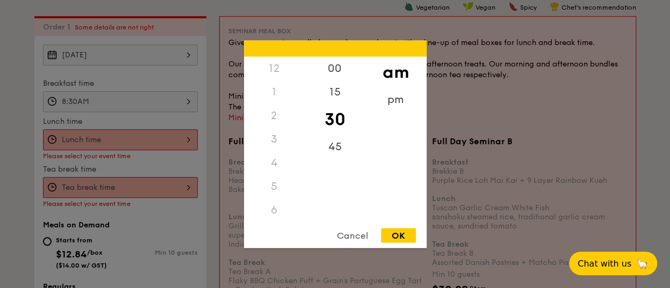
scroll to position [127, 0]
drag, startPoint x: 275, startPoint y: 175, endPoint x: 281, endPoint y: 129, distance: 45.5
click at [281, 130] on div "12 1 2 3 4 5 6 7 8 9 10 11" at bounding box center [274, 138] width 61 height 164
drag, startPoint x: 281, startPoint y: 129, endPoint x: 275, endPoint y: 199, distance: 70.1
click at [273, 201] on div "11" at bounding box center [274, 205] width 61 height 31
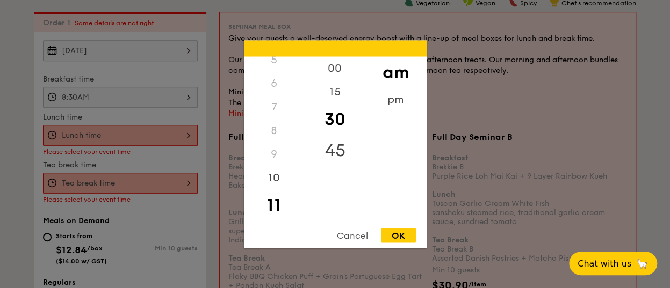
scroll to position [340, 0]
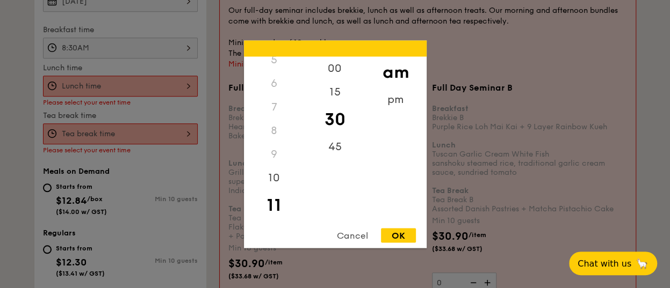
click at [397, 234] on div "OK" at bounding box center [398, 235] width 35 height 14
type input "11:30AM"
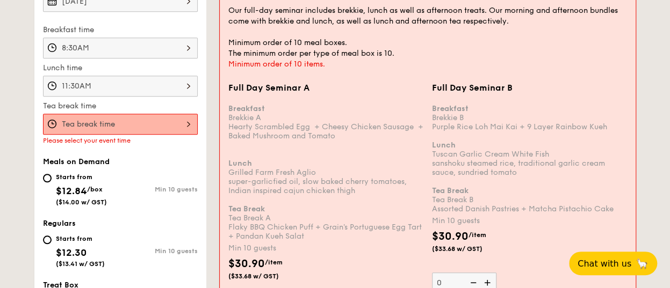
click at [112, 128] on div at bounding box center [120, 124] width 155 height 21
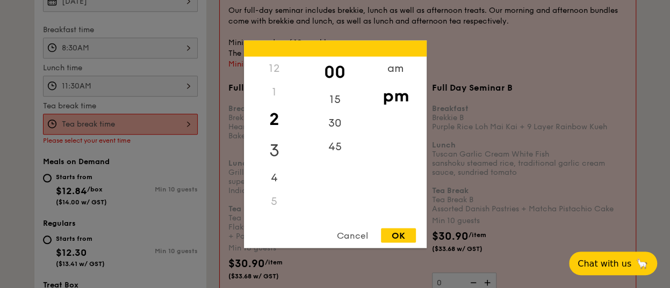
click at [277, 157] on div "3" at bounding box center [274, 150] width 61 height 31
click at [390, 232] on div "OK" at bounding box center [398, 235] width 35 height 14
type input "3:00PM"
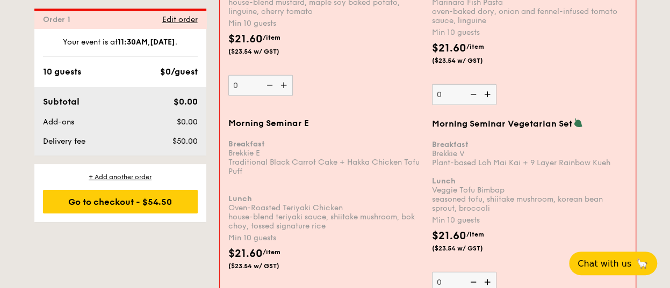
scroll to position [1502, 0]
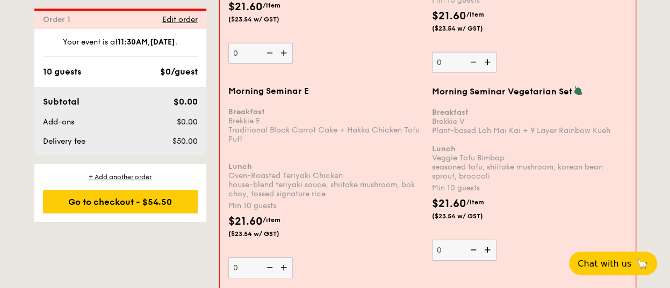
click at [278, 258] on img at bounding box center [285, 268] width 16 height 20
click at [278, 258] on input "0" at bounding box center [260, 268] width 64 height 21
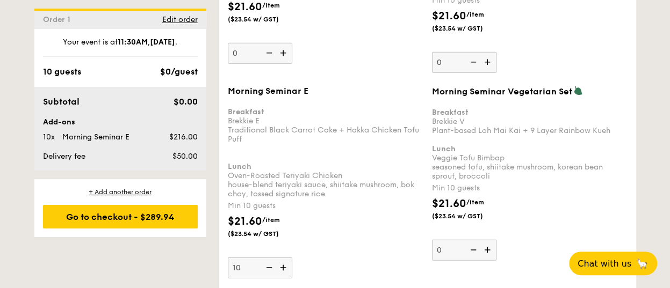
click at [283, 258] on img at bounding box center [284, 268] width 16 height 20
click at [283, 258] on input "10" at bounding box center [260, 268] width 64 height 21
click at [283, 258] on img at bounding box center [284, 268] width 16 height 20
click at [283, 258] on input "11" at bounding box center [260, 268] width 64 height 21
click at [283, 258] on img at bounding box center [284, 268] width 16 height 20
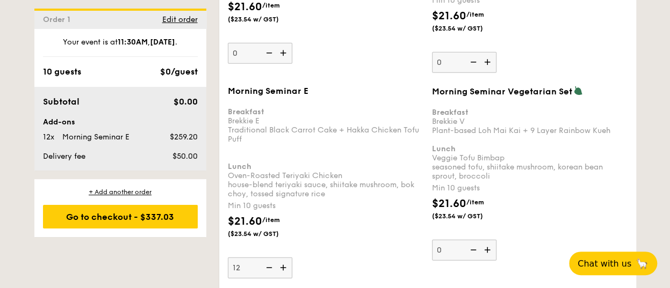
click at [283, 258] on input "12" at bounding box center [260, 268] width 64 height 21
click at [283, 258] on img at bounding box center [284, 268] width 16 height 20
click at [283, 258] on input "13" at bounding box center [260, 268] width 64 height 21
click at [283, 258] on img at bounding box center [284, 268] width 16 height 20
click at [283, 258] on input "14" at bounding box center [260, 268] width 64 height 21
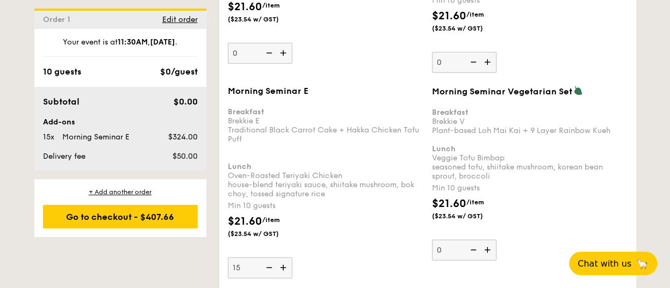
click at [283, 258] on img at bounding box center [284, 268] width 16 height 20
click at [283, 258] on input "15" at bounding box center [260, 268] width 64 height 21
click at [283, 258] on img at bounding box center [284, 268] width 16 height 20
click at [283, 258] on input "16" at bounding box center [260, 268] width 64 height 21
click at [283, 258] on img at bounding box center [284, 268] width 16 height 20
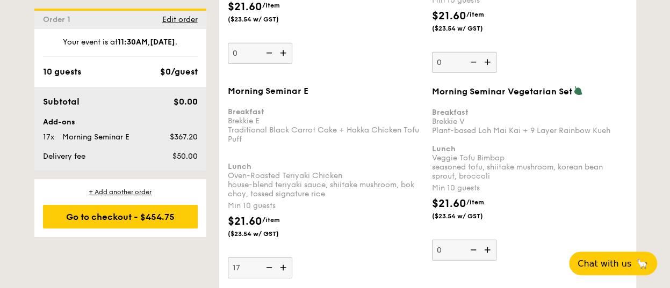
click at [283, 258] on input "17" at bounding box center [260, 268] width 64 height 21
click at [283, 258] on img at bounding box center [284, 268] width 16 height 20
click at [283, 258] on input "18" at bounding box center [260, 268] width 64 height 21
click at [283, 258] on img at bounding box center [284, 268] width 16 height 20
click at [283, 258] on input "19" at bounding box center [260, 268] width 64 height 21
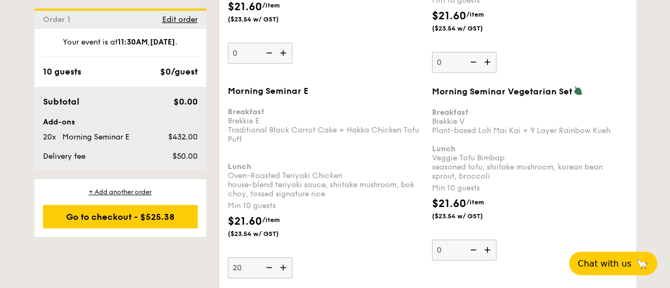
click at [283, 258] on img at bounding box center [284, 268] width 16 height 20
click at [283, 258] on input "20" at bounding box center [260, 268] width 64 height 21
click at [283, 258] on img at bounding box center [284, 268] width 16 height 20
click at [283, 258] on input "21" at bounding box center [260, 268] width 64 height 21
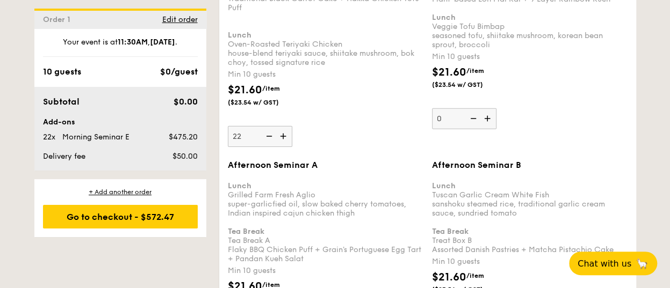
scroll to position [1599, 0]
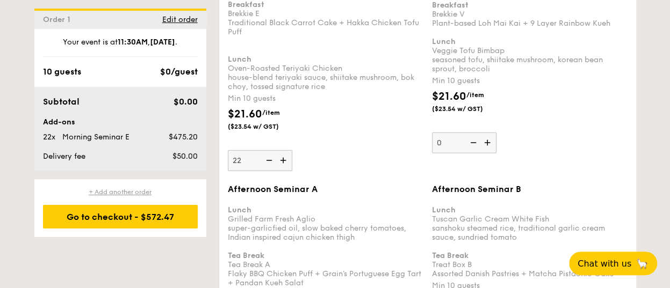
click at [107, 188] on div "+ Add another order" at bounding box center [120, 192] width 155 height 9
type input "0"
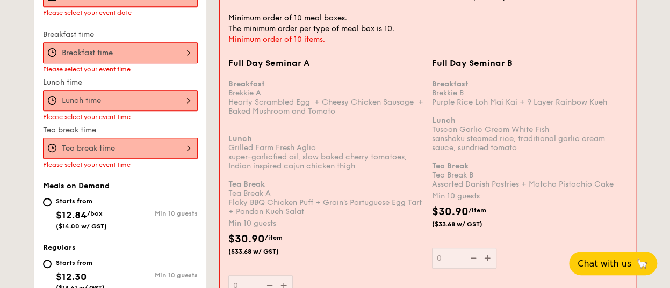
scroll to position [306, 0]
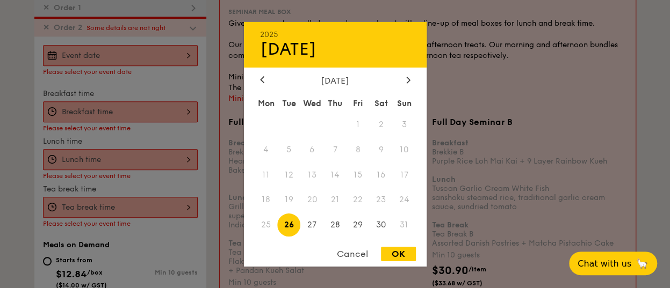
click at [112, 46] on div "2025 Aug [DATE] Tue Wed Thu Fri Sat Sun 1 2 3 4 5 6 7 8 9 10 11 12 13 14 15 16 …" at bounding box center [120, 55] width 155 height 21
click at [404, 81] on div at bounding box center [408, 80] width 10 height 10
click at [410, 81] on div at bounding box center [408, 80] width 10 height 10
click at [313, 131] on span "1" at bounding box center [311, 124] width 23 height 23
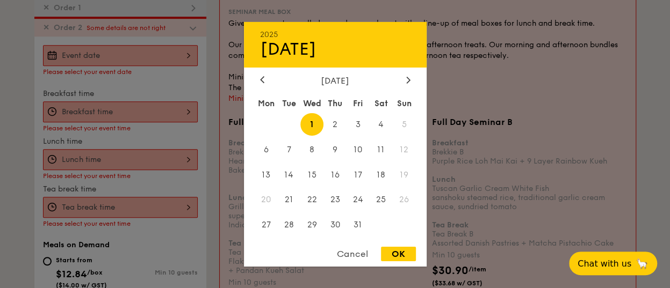
drag, startPoint x: 400, startPoint y: 252, endPoint x: 372, endPoint y: 246, distance: 28.5
click at [398, 252] on div "OK" at bounding box center [398, 254] width 35 height 14
type input "[DATE]"
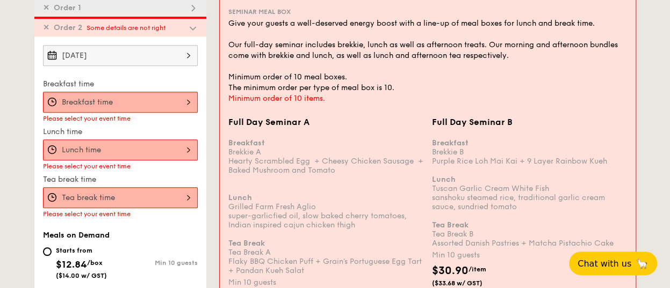
click at [185, 104] on div at bounding box center [120, 102] width 155 height 21
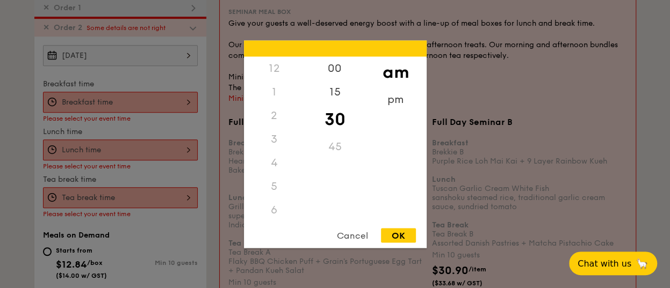
scroll to position [118, 0]
drag, startPoint x: 278, startPoint y: 142, endPoint x: 377, endPoint y: 197, distance: 113.4
click at [278, 142] on div "8" at bounding box center [274, 139] width 61 height 24
click at [415, 234] on div "Cancel OK" at bounding box center [335, 238] width 183 height 20
click at [406, 234] on div "OK" at bounding box center [398, 235] width 35 height 14
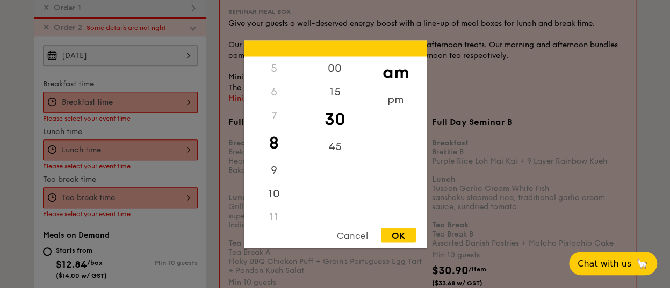
type input "8:30AM"
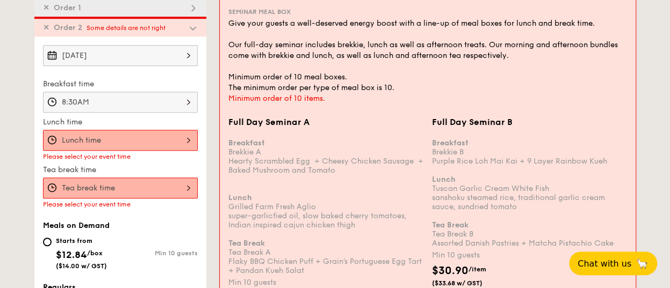
click at [142, 138] on div "12 1 2 3 4 5 6 7 8 9 10 11 00 15 30 45 am pm Cancel OK" at bounding box center [120, 140] width 155 height 21
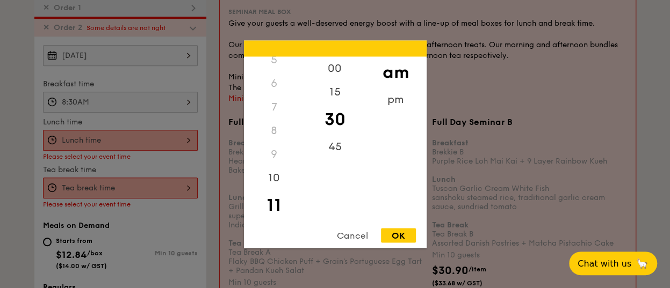
drag, startPoint x: 275, startPoint y: 198, endPoint x: 275, endPoint y: 190, distance: 8.6
click at [275, 190] on div "11" at bounding box center [274, 205] width 61 height 31
click at [386, 235] on div "OK" at bounding box center [398, 235] width 35 height 14
type input "11:30AM"
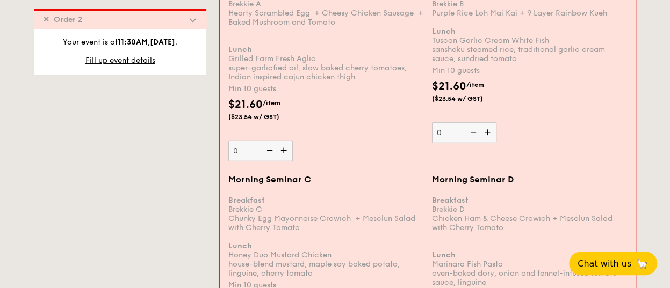
scroll to position [1154, 0]
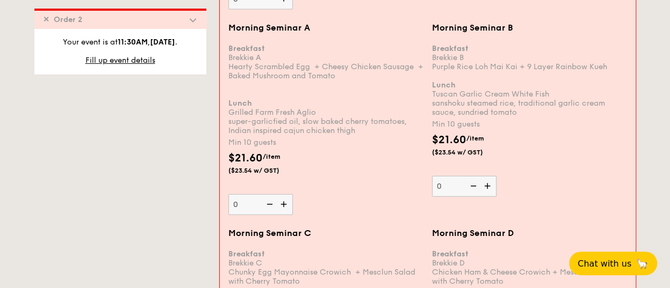
click at [488, 177] on img at bounding box center [488, 186] width 16 height 20
click at [488, 177] on input "0" at bounding box center [464, 186] width 64 height 21
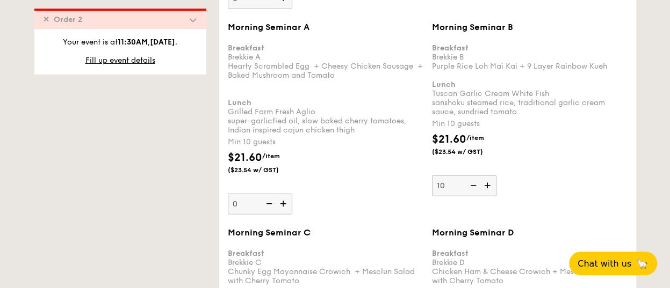
click at [488, 177] on img at bounding box center [488, 186] width 16 height 20
click at [488, 177] on input "10" at bounding box center [464, 186] width 64 height 21
click at [488, 177] on img at bounding box center [488, 186] width 16 height 20
click at [488, 177] on input "11" at bounding box center [464, 186] width 64 height 21
click at [488, 177] on img at bounding box center [488, 186] width 16 height 20
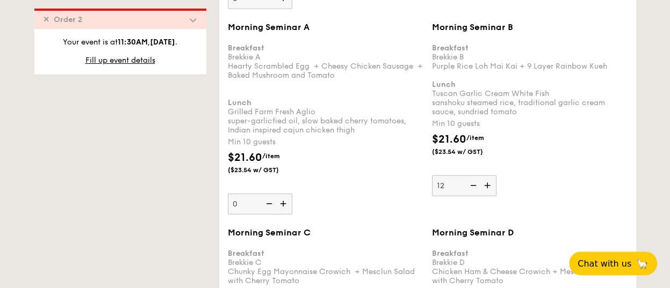
click at [488, 177] on input "12" at bounding box center [464, 186] width 64 height 21
click at [488, 177] on img at bounding box center [488, 186] width 16 height 20
click at [488, 177] on input "13" at bounding box center [464, 186] width 64 height 21
click at [488, 177] on img at bounding box center [488, 186] width 16 height 20
click at [488, 177] on input "14" at bounding box center [464, 186] width 64 height 21
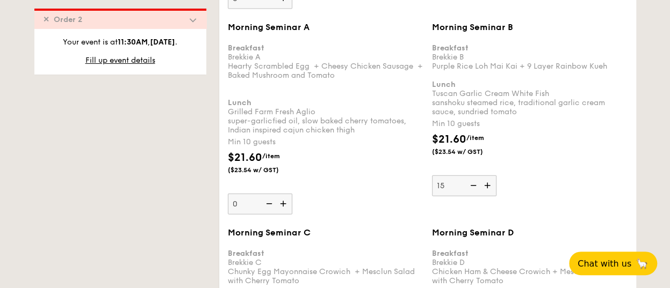
click at [488, 177] on img at bounding box center [488, 186] width 16 height 20
click at [488, 177] on input "15" at bounding box center [464, 186] width 64 height 21
click at [488, 177] on img at bounding box center [488, 186] width 16 height 20
click at [488, 177] on input "16" at bounding box center [464, 186] width 64 height 21
click at [488, 177] on img at bounding box center [488, 186] width 16 height 20
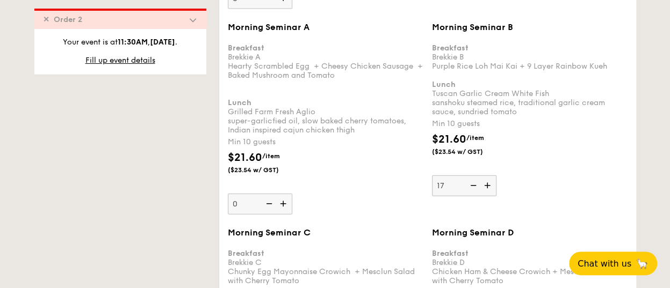
click at [488, 177] on input "17" at bounding box center [464, 186] width 64 height 21
click at [488, 177] on img at bounding box center [488, 186] width 16 height 20
click at [488, 177] on input "18" at bounding box center [464, 186] width 64 height 21
click at [488, 177] on img at bounding box center [488, 186] width 16 height 20
click at [488, 177] on input "19" at bounding box center [464, 186] width 64 height 21
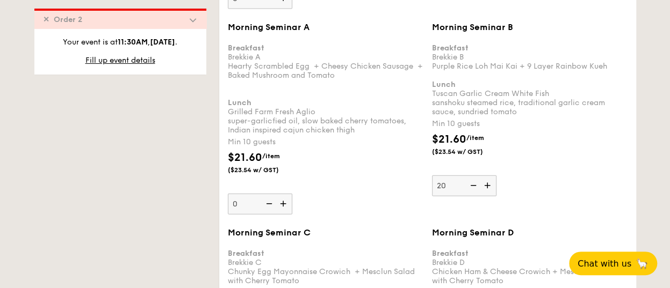
click at [488, 177] on img at bounding box center [488, 186] width 16 height 20
click at [488, 177] on input "20" at bounding box center [464, 186] width 64 height 21
click at [488, 177] on img at bounding box center [488, 186] width 16 height 20
click at [488, 177] on input "21" at bounding box center [464, 186] width 64 height 21
click at [488, 177] on img at bounding box center [488, 186] width 16 height 20
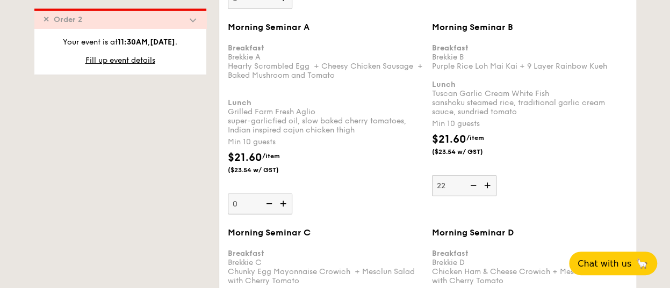
click at [488, 177] on input "22" at bounding box center [464, 186] width 64 height 21
click at [468, 177] on img at bounding box center [472, 186] width 16 height 20
click at [468, 177] on input "23" at bounding box center [464, 186] width 64 height 21
type input "22"
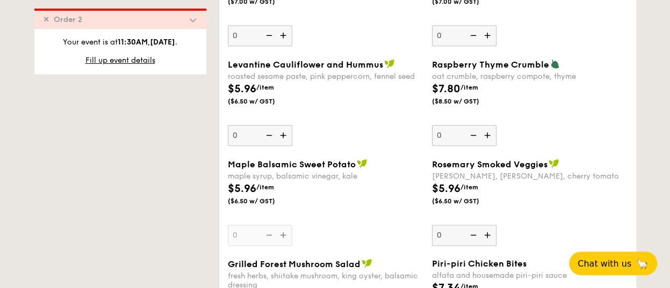
scroll to position [2305, 0]
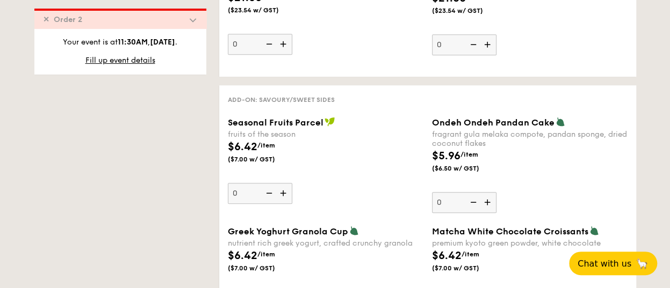
click at [284, 183] on img at bounding box center [284, 193] width 16 height 20
click at [284, 183] on input "0" at bounding box center [260, 193] width 64 height 21
click at [284, 183] on img at bounding box center [284, 193] width 16 height 20
click at [284, 183] on input "1" at bounding box center [260, 193] width 64 height 21
click at [284, 183] on img at bounding box center [284, 193] width 16 height 20
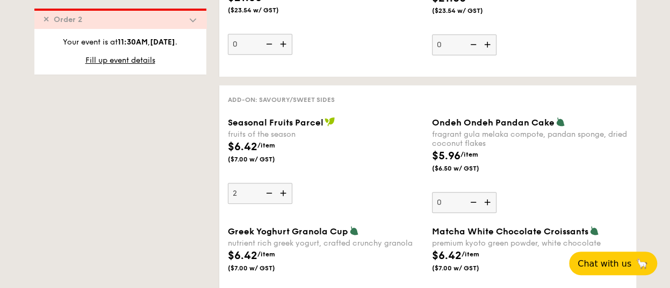
click at [284, 183] on input "2" at bounding box center [260, 193] width 64 height 21
click at [284, 183] on img at bounding box center [284, 193] width 16 height 20
click at [284, 183] on input "3" at bounding box center [260, 193] width 64 height 21
click at [284, 183] on img at bounding box center [284, 193] width 16 height 20
click at [284, 183] on input "4" at bounding box center [260, 193] width 64 height 21
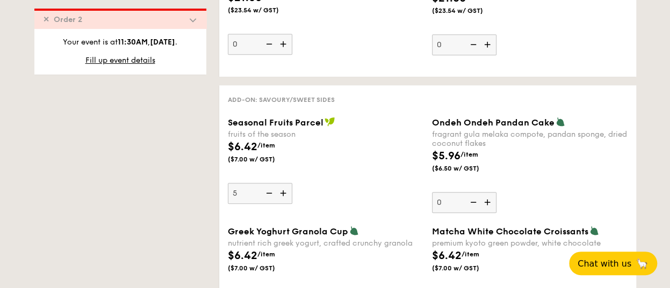
click at [284, 183] on img at bounding box center [284, 193] width 16 height 20
click at [284, 183] on input "5" at bounding box center [260, 193] width 64 height 21
click at [284, 183] on img at bounding box center [284, 193] width 16 height 20
click at [284, 183] on input "6" at bounding box center [260, 193] width 64 height 21
click at [284, 183] on img at bounding box center [284, 193] width 16 height 20
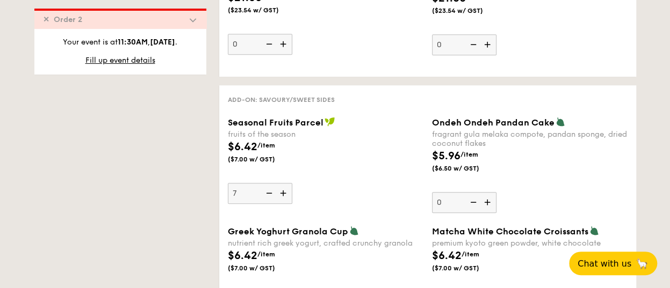
click at [284, 183] on input "7" at bounding box center [260, 193] width 64 height 21
click at [284, 183] on img at bounding box center [284, 193] width 16 height 20
click at [284, 183] on input "8" at bounding box center [260, 193] width 64 height 21
click at [284, 183] on img at bounding box center [284, 193] width 16 height 20
click at [284, 183] on input "9" at bounding box center [260, 193] width 64 height 21
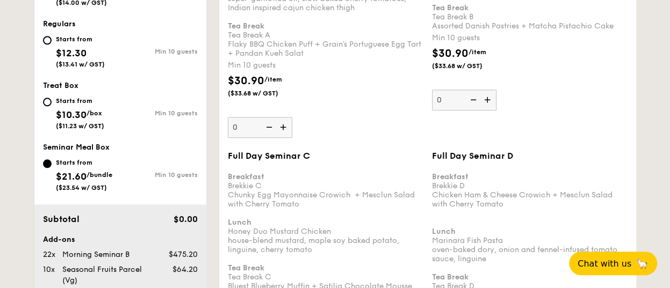
scroll to position [551, 0]
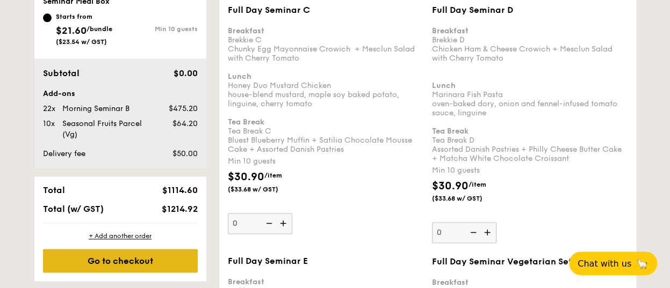
click at [114, 261] on div "Go to checkout" at bounding box center [120, 261] width 155 height 24
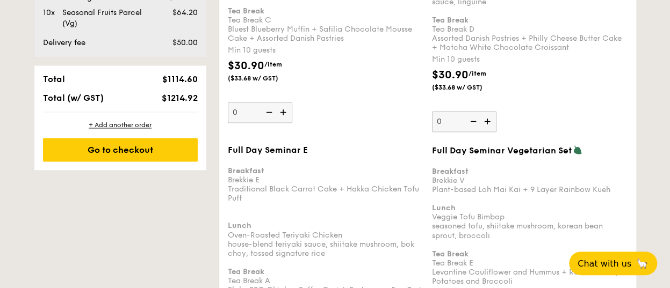
scroll to position [770, 0]
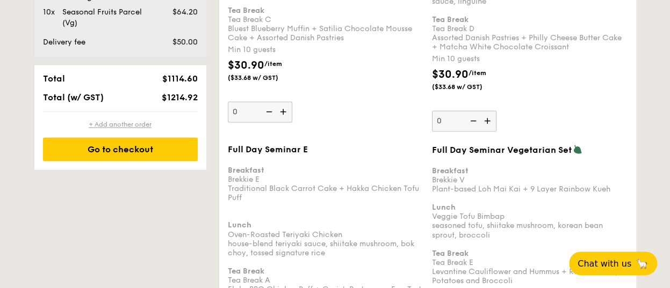
drag, startPoint x: 149, startPoint y: 153, endPoint x: 95, endPoint y: 121, distance: 62.8
click at [95, 121] on div "+ Add another order Go to checkout" at bounding box center [120, 141] width 172 height 58
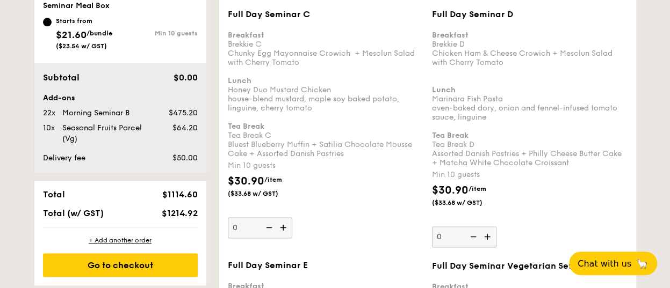
scroll to position [716, 0]
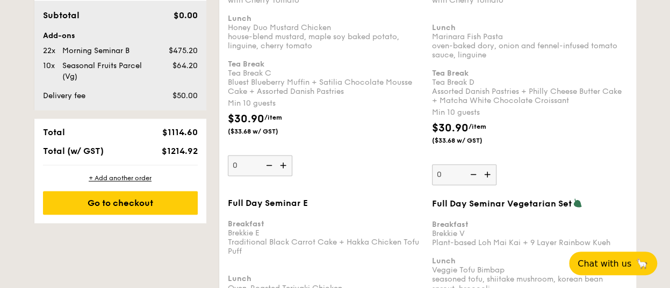
drag, startPoint x: 195, startPoint y: 67, endPoint x: 167, endPoint y: 47, distance: 34.0
click at [167, 47] on div "Add-ons 22x Morning Seminar B $475.20 10x Seasonal Fruits Parcel (Vg) $64.20" at bounding box center [120, 57] width 155 height 52
drag, startPoint x: 167, startPoint y: 47, endPoint x: 164, endPoint y: 82, distance: 35.0
click at [166, 83] on div "Subtotal $0.00 Add-ons 22x Morning Seminar B $475.20 10x Seasonal Fruits Parcel…" at bounding box center [120, 56] width 172 height 110
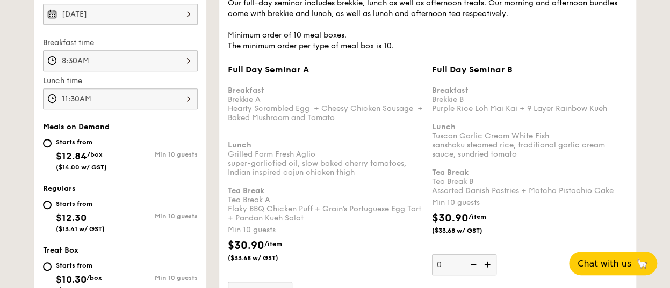
scroll to position [287, 0]
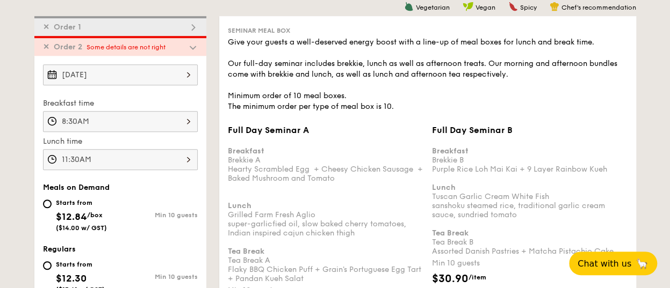
click at [194, 26] on img at bounding box center [193, 28] width 10 height 10
type input "0"
type input "22"
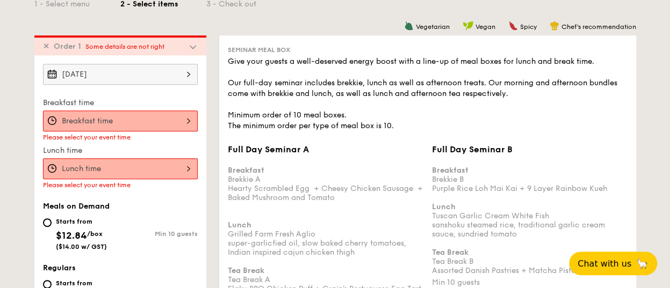
scroll to position [268, 0]
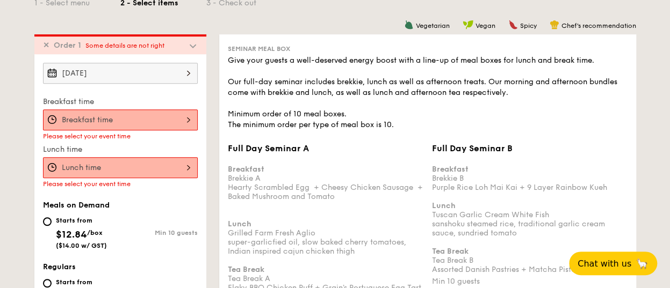
click at [195, 45] on img at bounding box center [193, 46] width 10 height 10
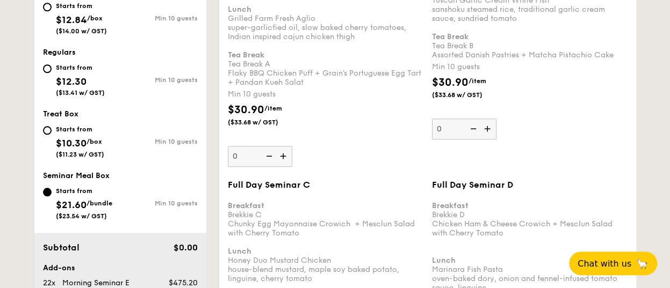
scroll to position [537, 0]
